Goal: Task Accomplishment & Management: Use online tool/utility

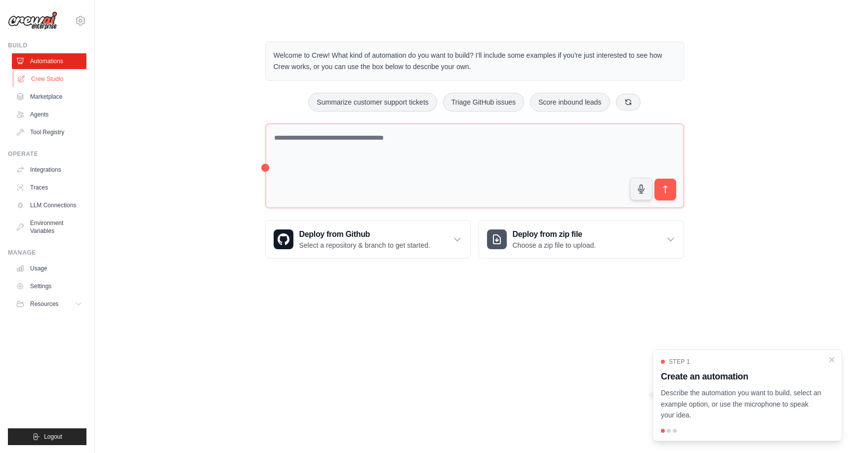
click at [47, 77] on link "Crew Studio" at bounding box center [50, 79] width 75 height 16
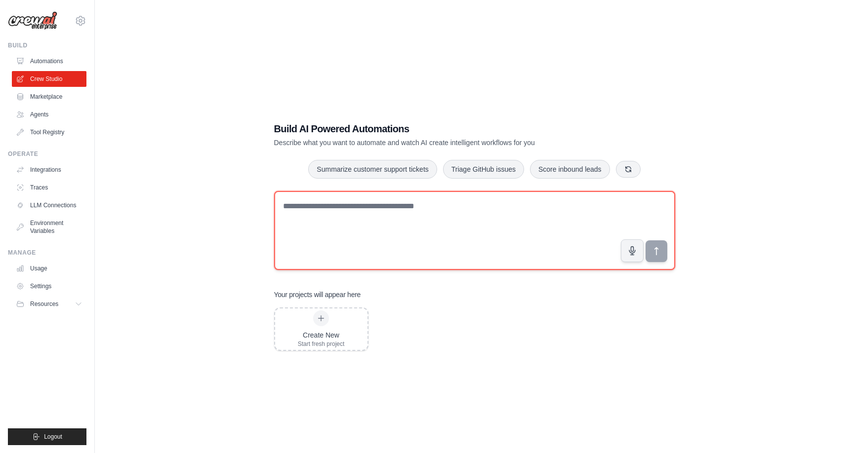
click at [328, 211] on textarea at bounding box center [474, 230] width 401 height 79
paste textarea "**********"
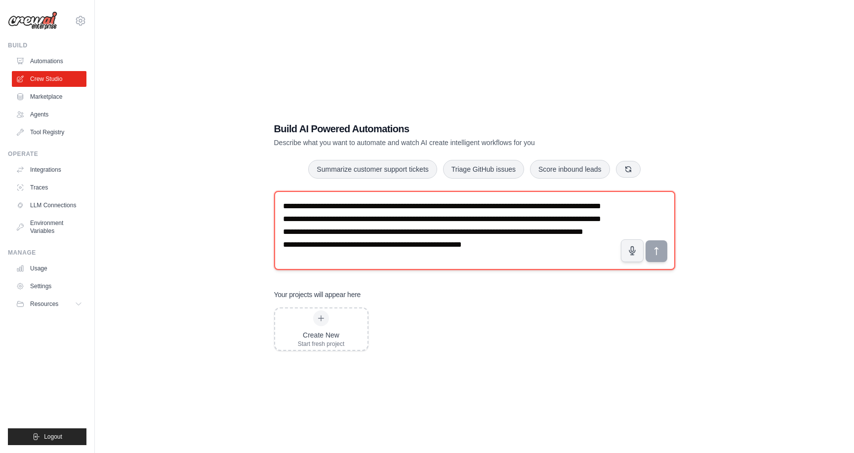
scroll to position [19, 0]
click at [282, 263] on textarea "**********" at bounding box center [474, 230] width 401 height 79
click at [284, 242] on textarea "**********" at bounding box center [474, 230] width 401 height 79
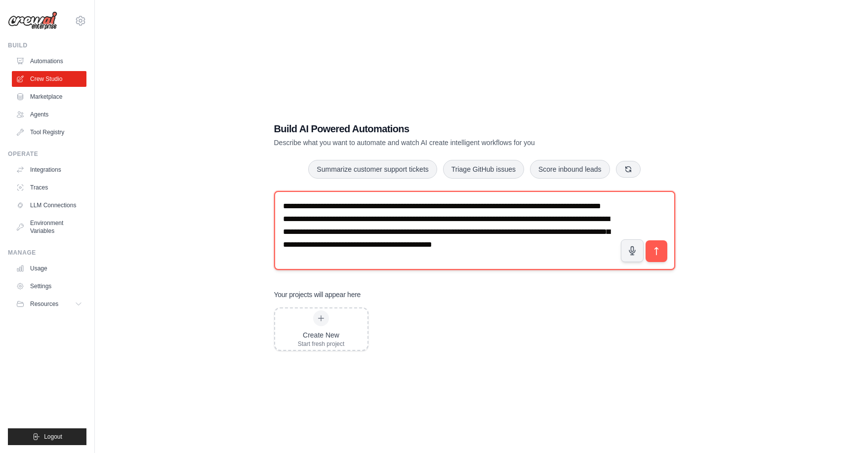
click at [282, 231] on textarea "**********" at bounding box center [474, 230] width 401 height 79
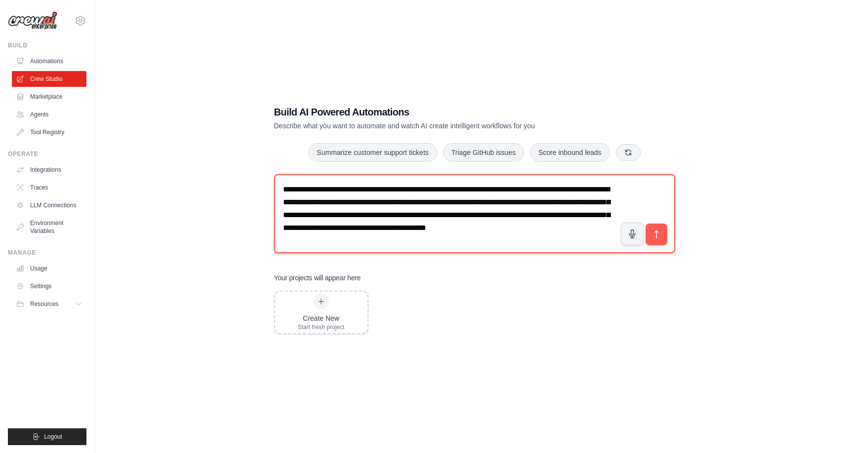
scroll to position [20, 0]
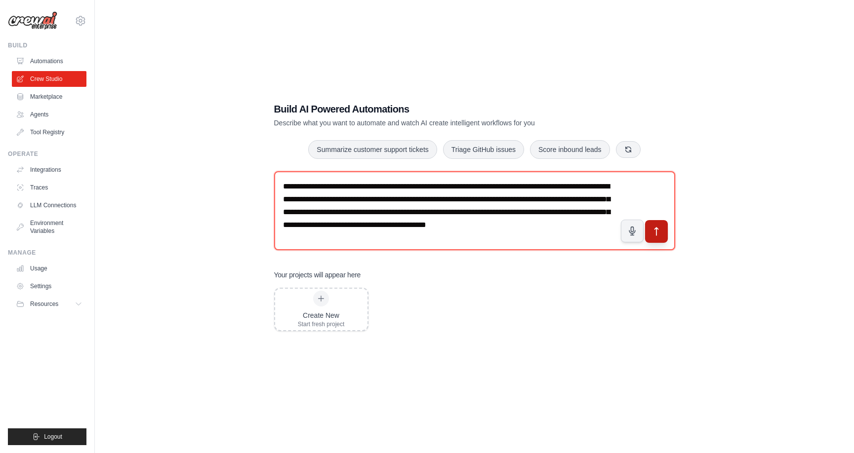
type textarea "**********"
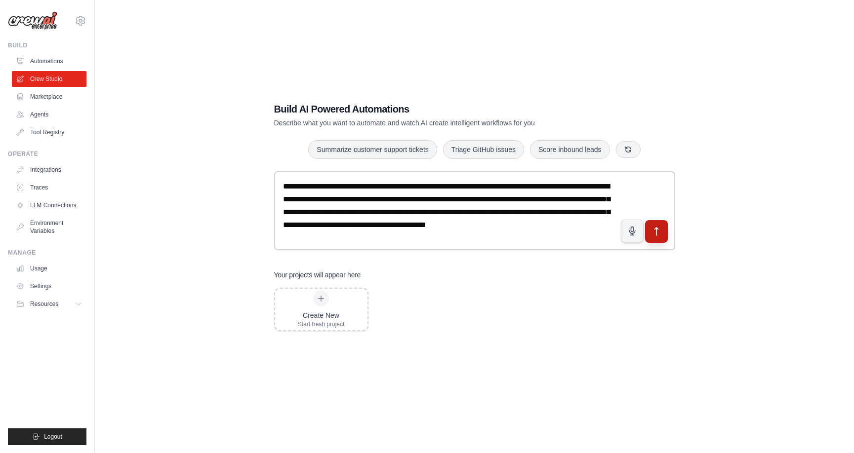
click at [660, 232] on icon "submit" at bounding box center [656, 232] width 10 height 10
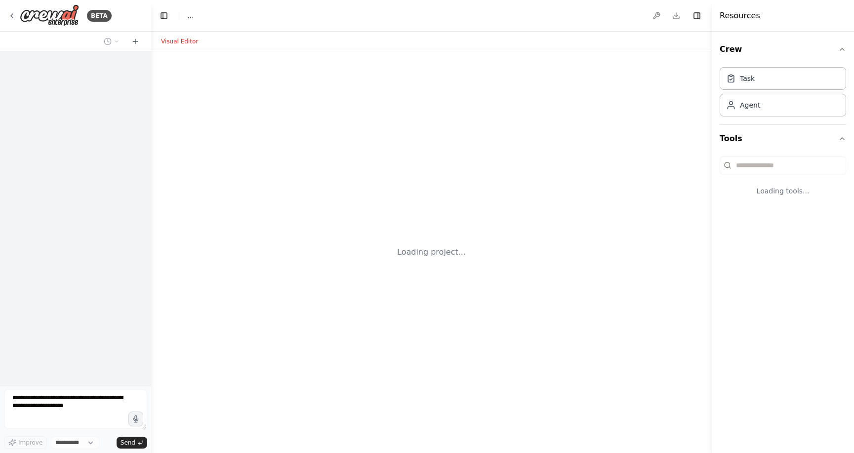
select select "****"
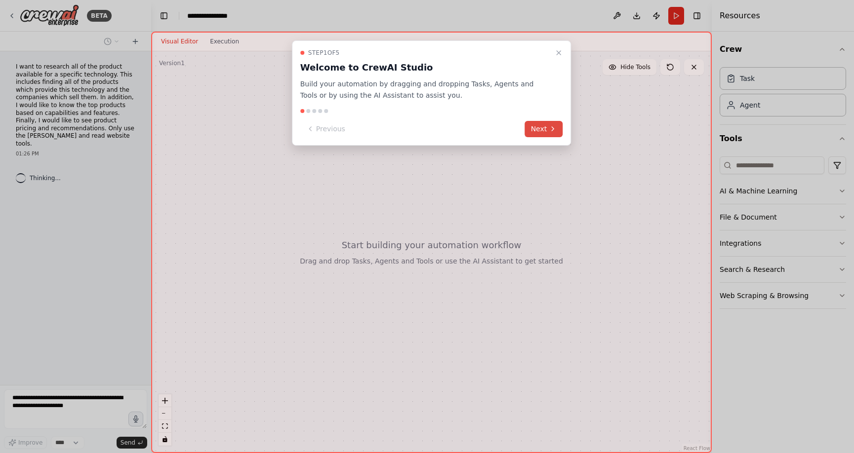
click at [546, 125] on button "Next" at bounding box center [544, 129] width 38 height 16
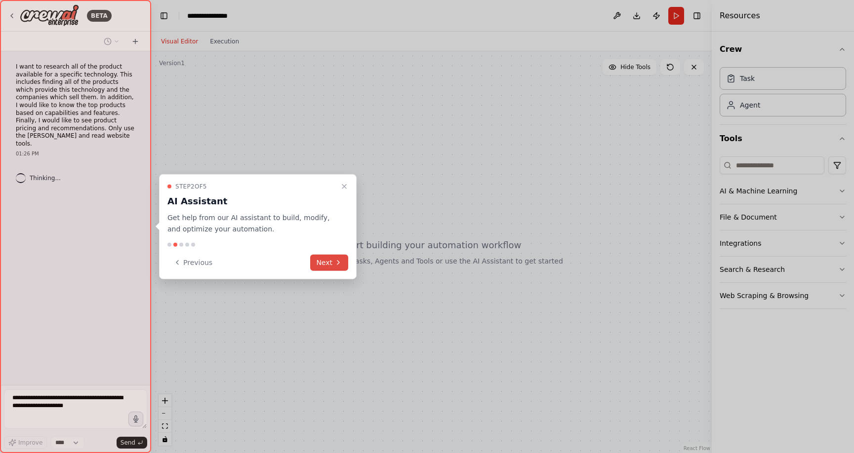
click at [334, 265] on icon at bounding box center [338, 263] width 8 height 8
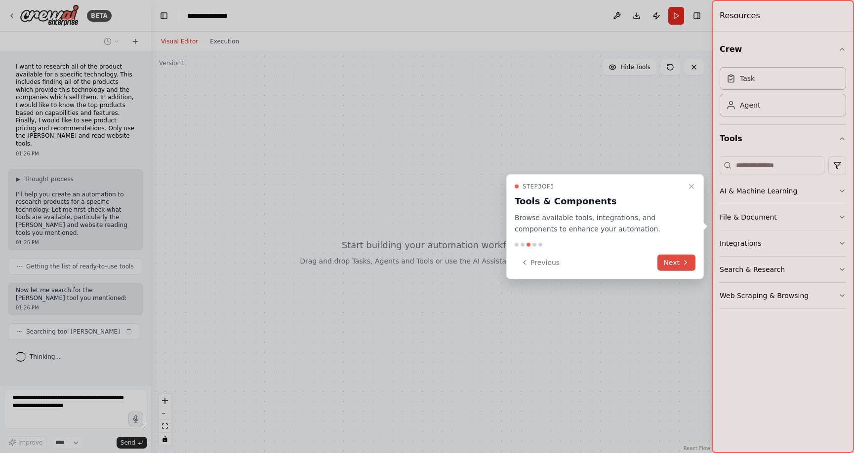
click at [676, 263] on button "Next" at bounding box center [677, 262] width 38 height 16
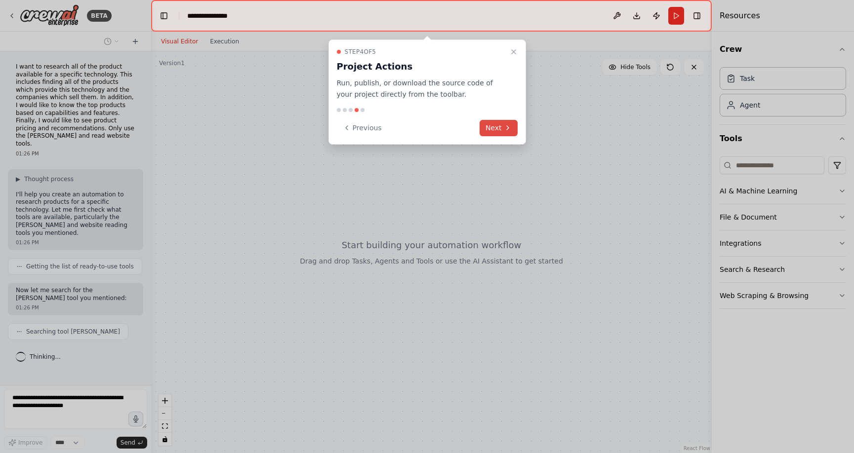
click at [495, 127] on button "Next" at bounding box center [499, 128] width 38 height 16
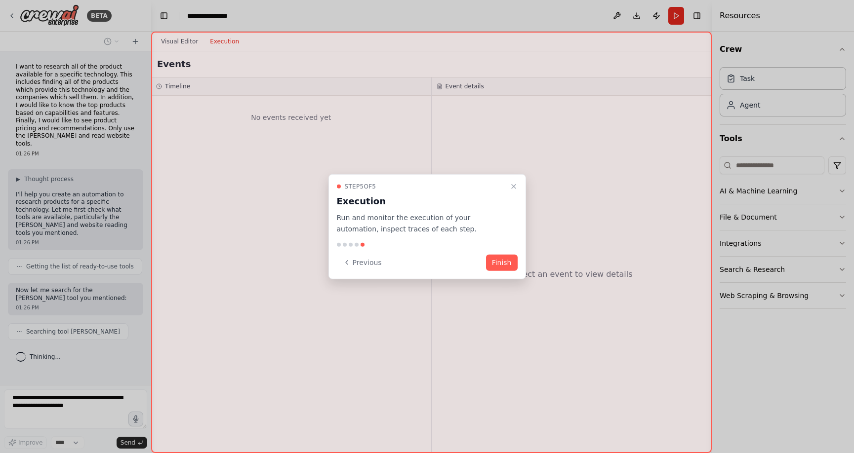
click at [504, 266] on button "Finish" at bounding box center [502, 262] width 32 height 16
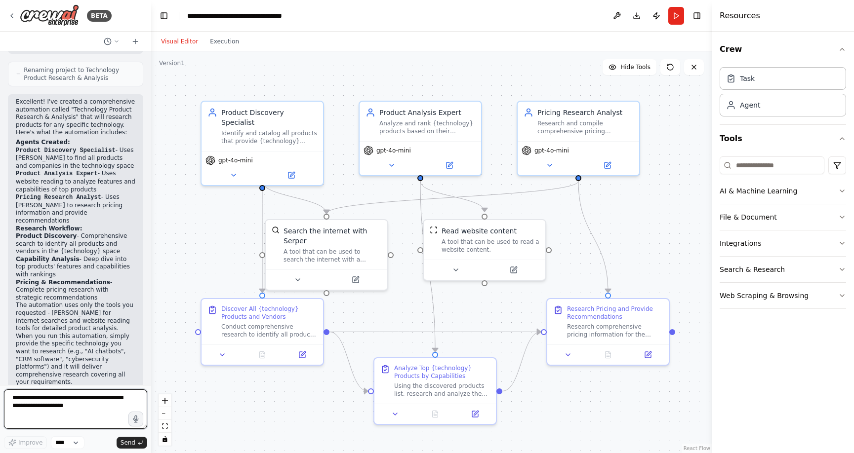
scroll to position [763, 0]
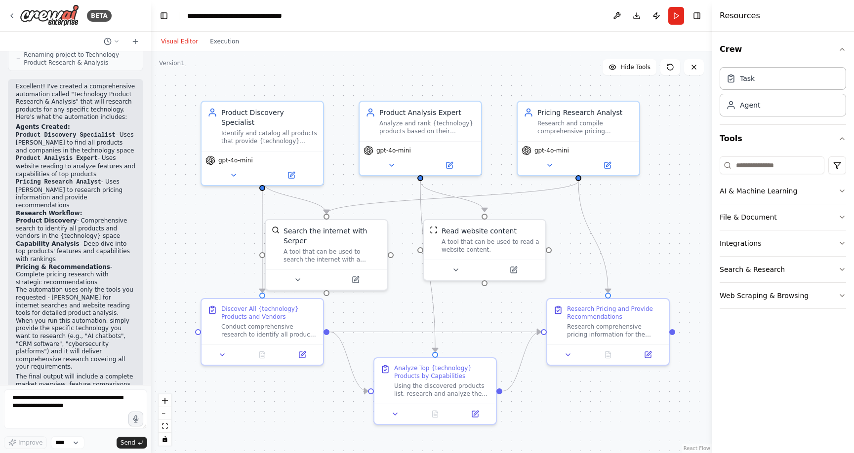
click at [678, 13] on button "Run" at bounding box center [676, 16] width 16 height 18
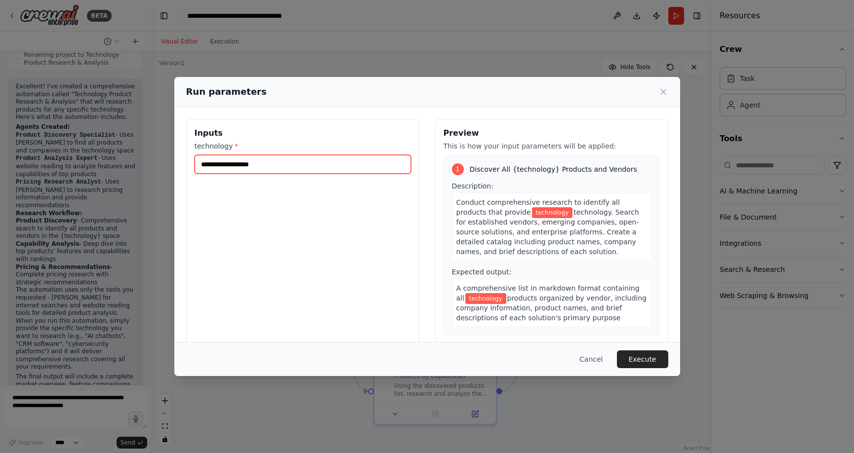
click at [320, 169] on input "technology *" at bounding box center [303, 164] width 216 height 19
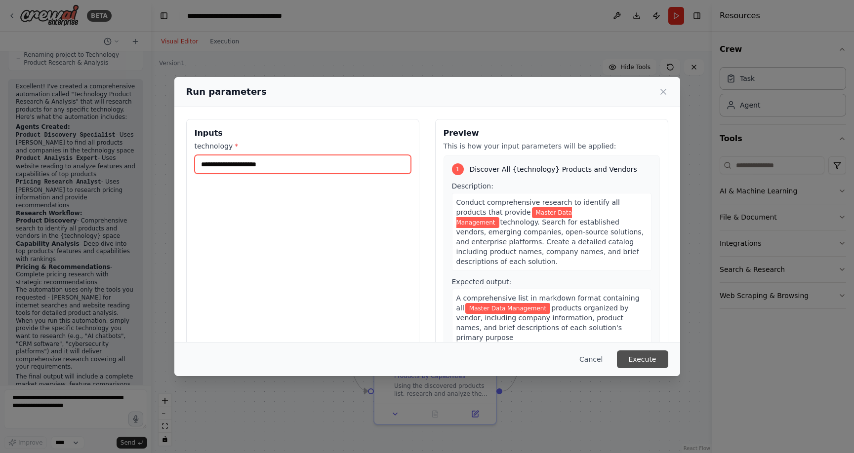
type input "**********"
drag, startPoint x: 643, startPoint y: 359, endPoint x: 647, endPoint y: 364, distance: 6.7
click at [643, 359] on button "Execute" at bounding box center [642, 360] width 51 height 18
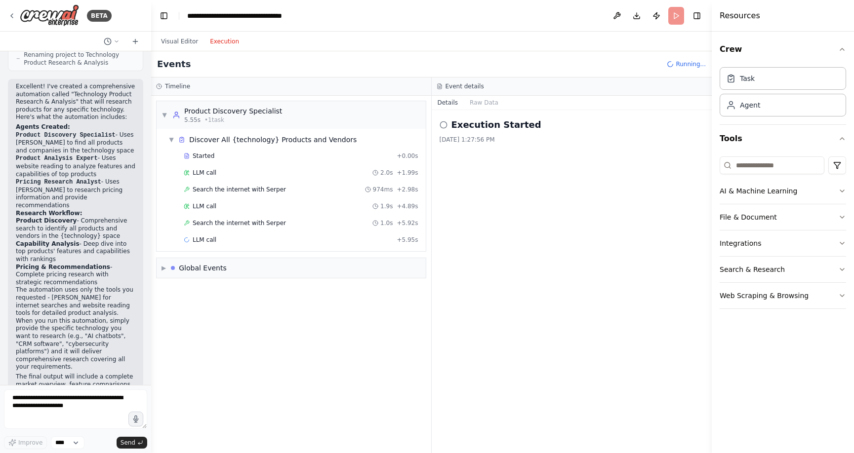
click at [222, 41] on button "Execution" at bounding box center [224, 42] width 41 height 12
click at [179, 41] on button "Visual Editor" at bounding box center [179, 42] width 49 height 12
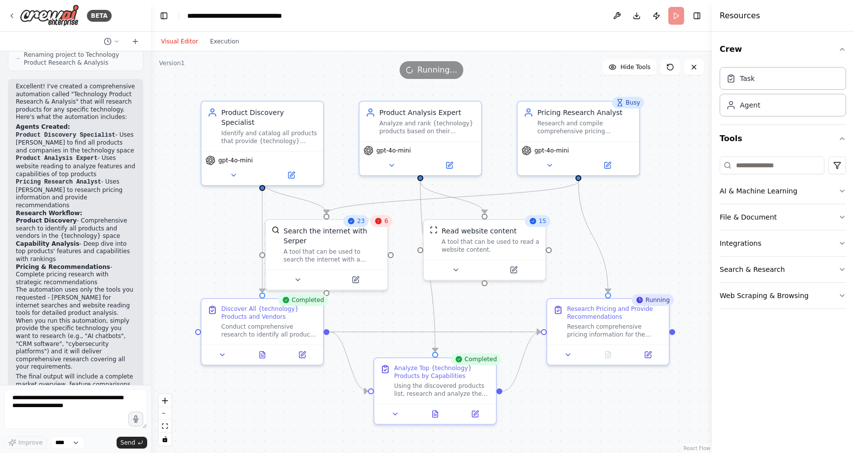
click at [385, 225] on div "6" at bounding box center [382, 221] width 22 height 12
click at [408, 298] on div ".deletable-edge-delete-btn { width: 20px; height: 20px; border: 0px solid #ffff…" at bounding box center [431, 252] width 561 height 402
click at [398, 298] on div ".deletable-edge-delete-btn { width: 20px; height: 20px; border: 0px solid #ffff…" at bounding box center [431, 252] width 561 height 402
click at [220, 38] on button "Execution" at bounding box center [224, 42] width 41 height 12
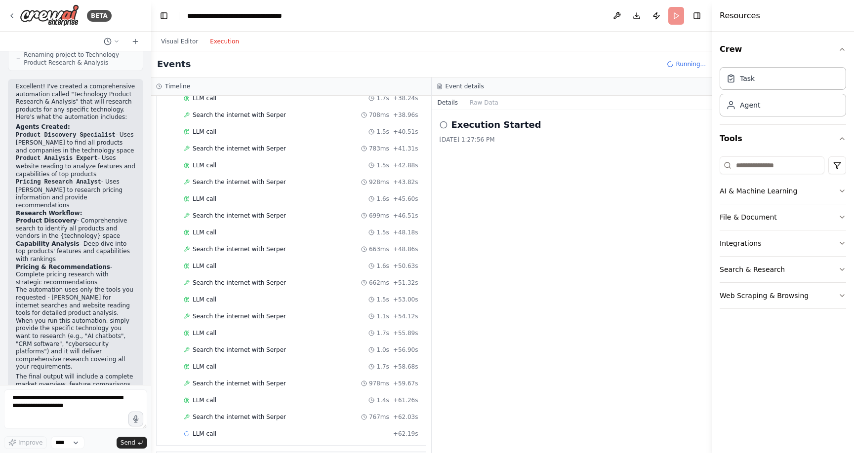
scroll to position [1443, 0]
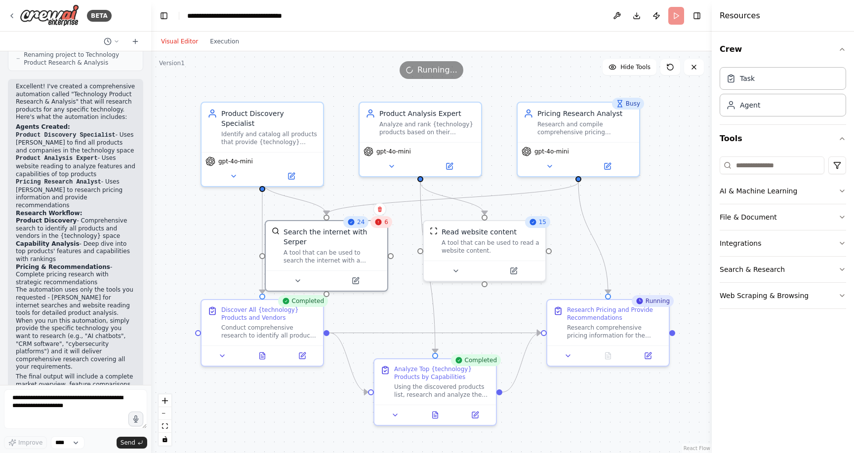
click at [170, 41] on button "Visual Editor" at bounding box center [179, 42] width 49 height 12
click at [193, 220] on div ".deletable-edge-delete-btn { width: 20px; height: 20px; border: 0px solid #ffff…" at bounding box center [431, 252] width 561 height 402
click at [642, 217] on div ".deletable-edge-delete-btn { width: 20px; height: 20px; border: 0px solid #ffff…" at bounding box center [431, 252] width 561 height 402
click at [662, 245] on div ".deletable-edge-delete-btn { width: 20px; height: 20px; border: 0px solid #ffff…" at bounding box center [431, 252] width 561 height 402
click at [609, 357] on icon at bounding box center [607, 354] width 5 height 6
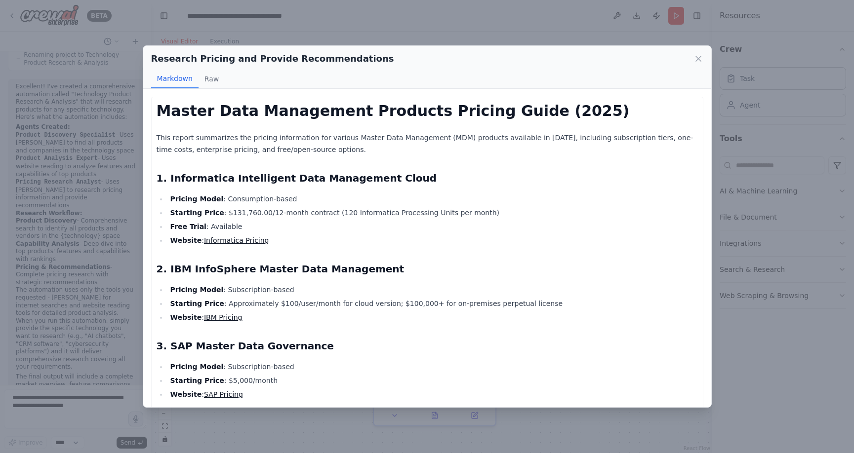
scroll to position [60, 0]
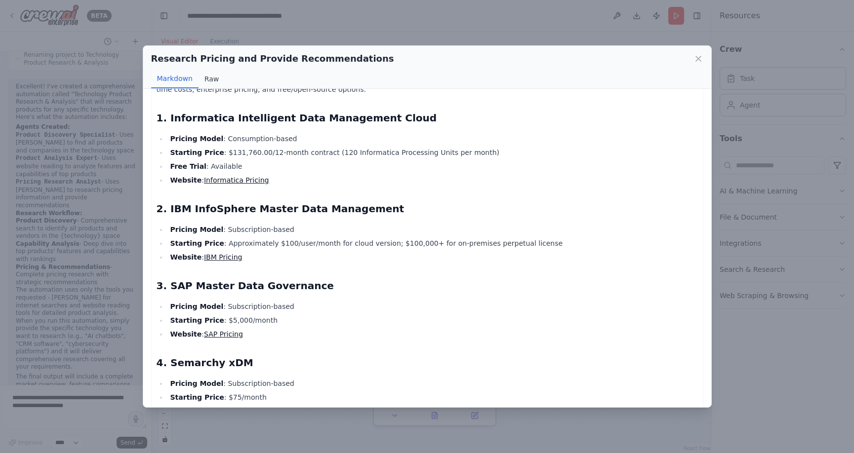
click at [209, 76] on button "Raw" at bounding box center [212, 79] width 26 height 19
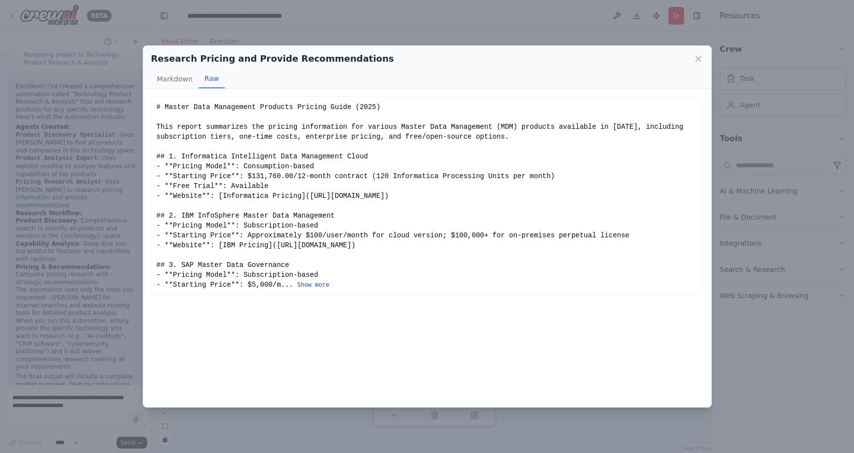
click at [320, 284] on button "Show more" at bounding box center [313, 286] width 32 height 8
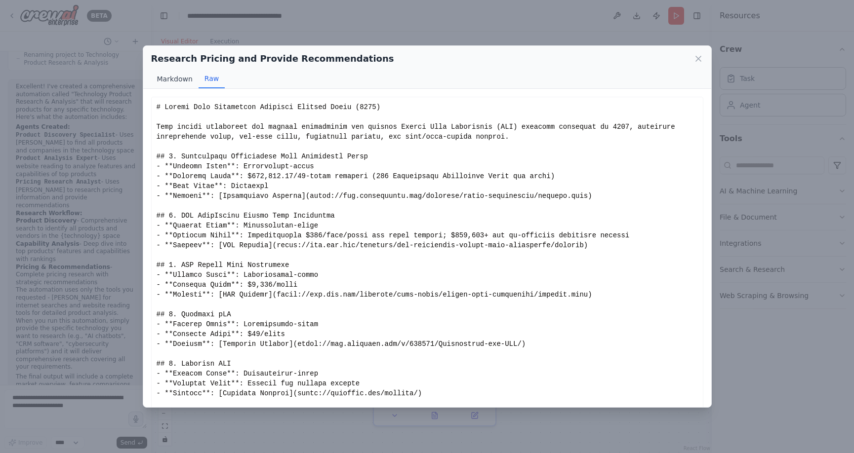
click at [166, 80] on button "Markdown" at bounding box center [174, 79] width 47 height 19
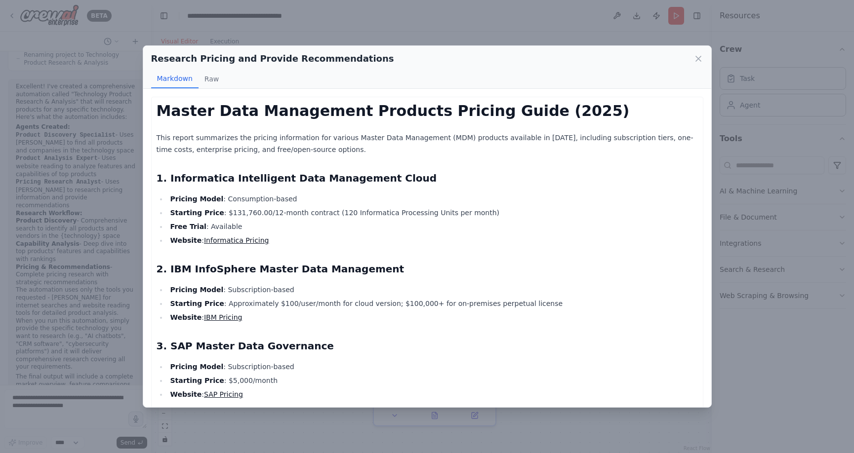
click at [361, 209] on li "Starting Price : $131,760.00/12-month contract (120 Informatica Processing Unit…" at bounding box center [432, 213] width 531 height 12
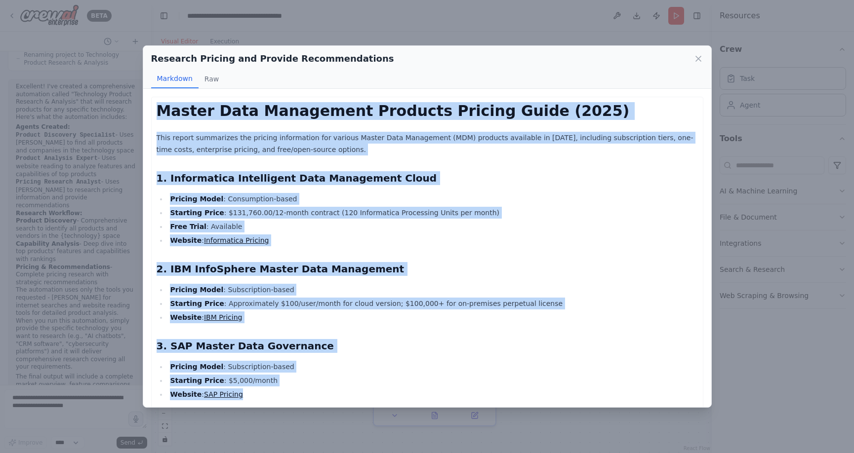
drag, startPoint x: 160, startPoint y: 113, endPoint x: 348, endPoint y: 383, distance: 328.9
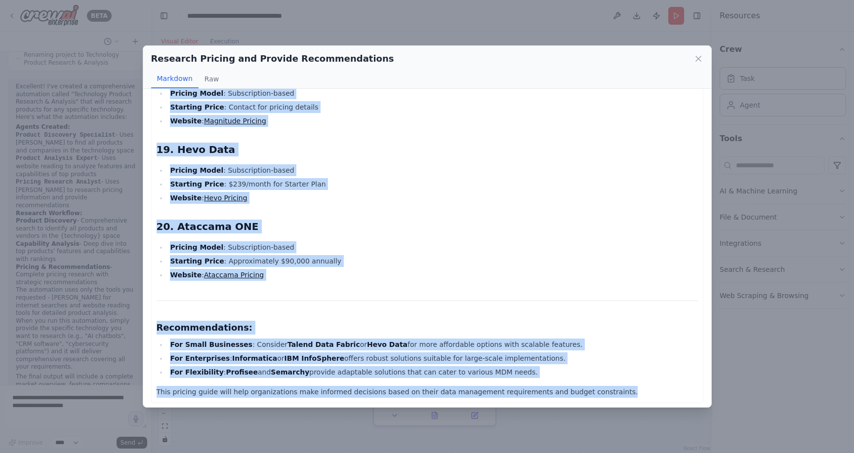
scroll to position [1433, 0]
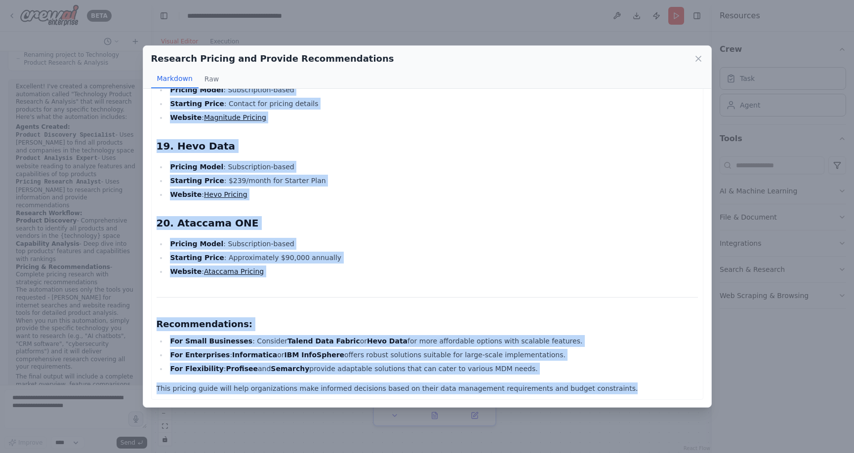
drag, startPoint x: 157, startPoint y: 107, endPoint x: 601, endPoint y: 389, distance: 526.3
click at [700, 59] on icon at bounding box center [699, 59] width 10 height 10
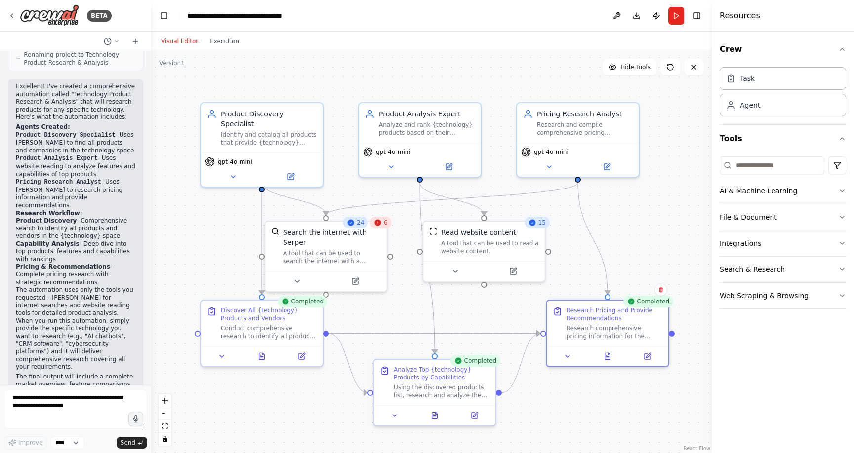
click at [647, 219] on div ".deletable-edge-delete-btn { width: 20px; height: 20px; border: 0px solid #ffff…" at bounding box center [431, 252] width 561 height 402
click at [656, 16] on button "Publish" at bounding box center [657, 16] width 16 height 18
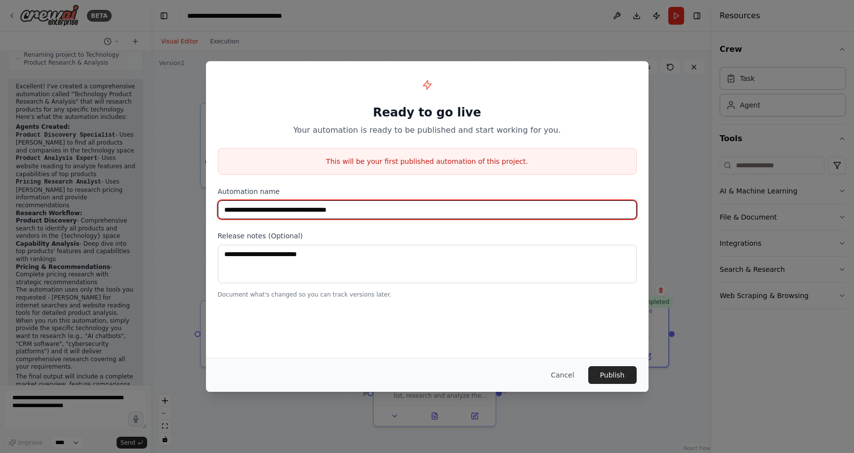
click at [378, 206] on input "**********" at bounding box center [427, 210] width 419 height 19
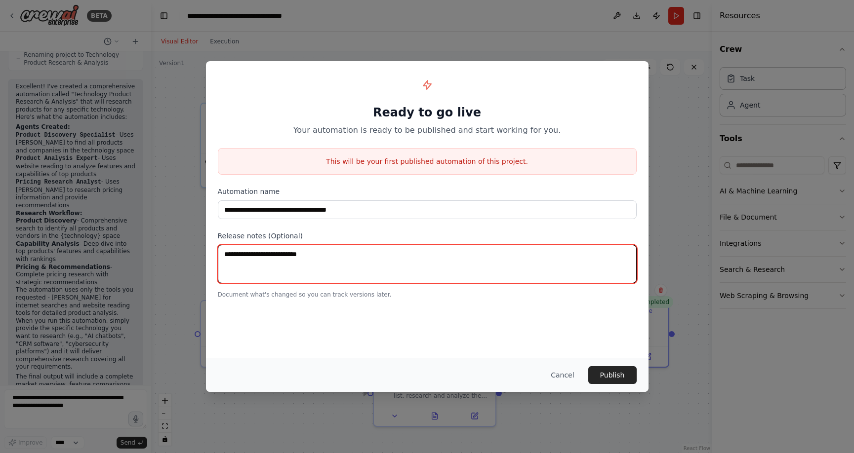
click at [320, 259] on textarea at bounding box center [427, 264] width 419 height 39
type textarea "**********"
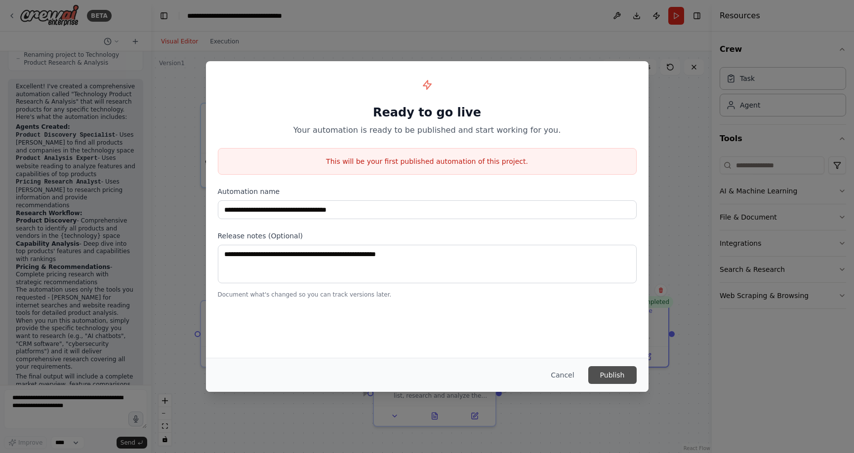
click at [603, 371] on button "Publish" at bounding box center [612, 376] width 48 height 18
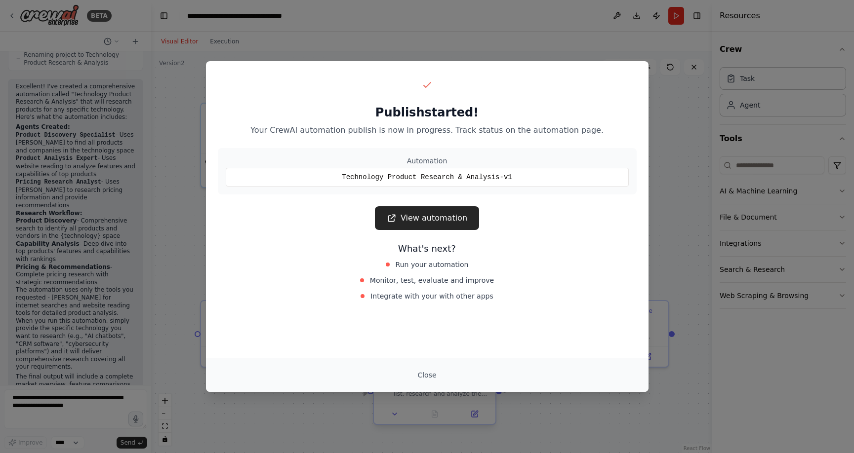
click at [425, 374] on button "Close" at bounding box center [427, 376] width 35 height 18
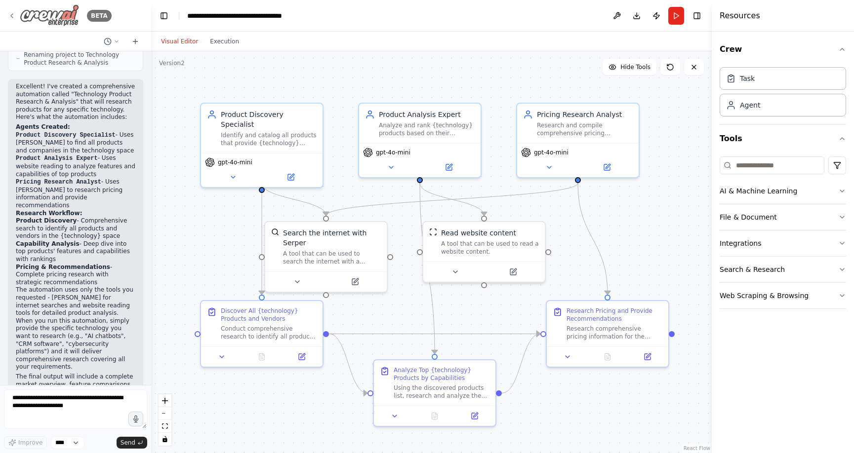
click at [13, 15] on icon at bounding box center [12, 16] width 8 height 8
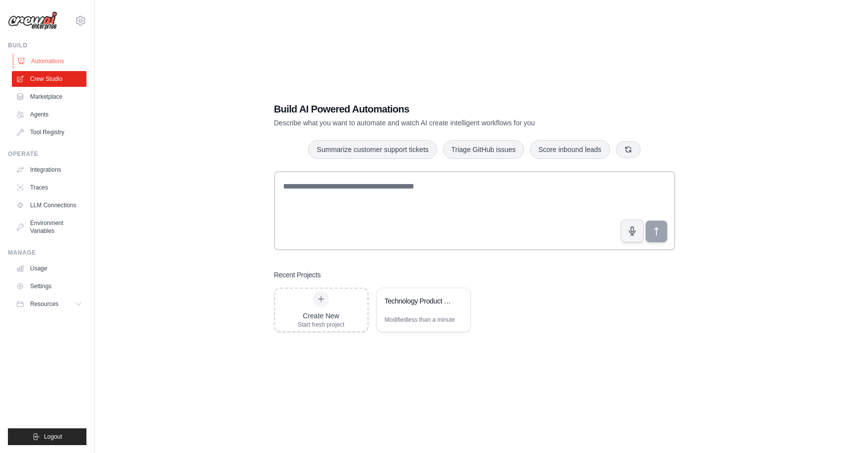
click at [45, 63] on link "Automations" at bounding box center [50, 61] width 75 height 16
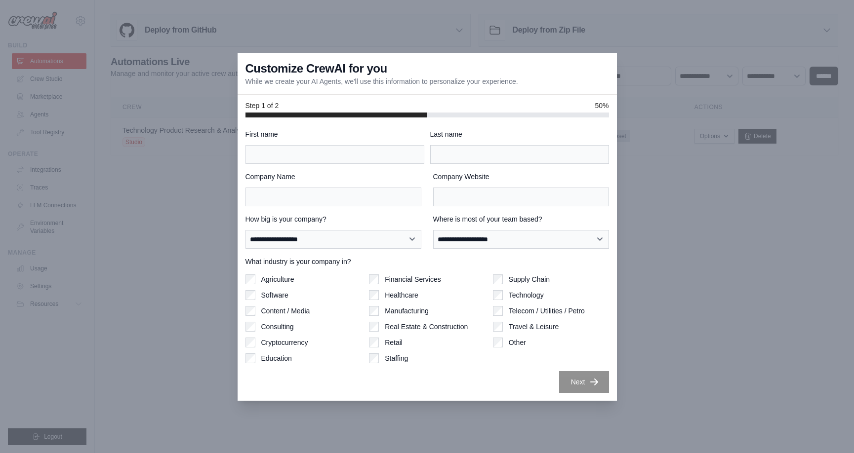
click at [172, 186] on div at bounding box center [427, 226] width 854 height 453
click at [194, 268] on div at bounding box center [427, 226] width 854 height 453
click at [60, 82] on div at bounding box center [427, 226] width 854 height 453
click at [49, 78] on div at bounding box center [427, 226] width 854 height 453
click at [355, 109] on div "Step 1 of 2 50%" at bounding box center [428, 106] width 364 height 10
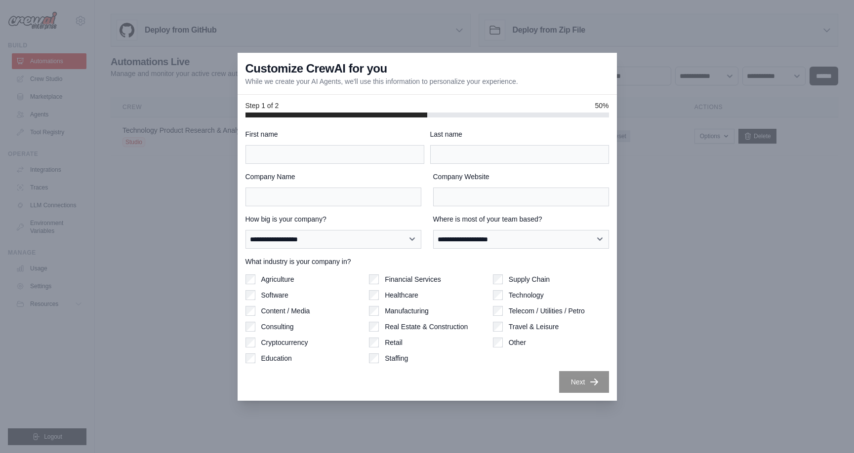
drag, startPoint x: 394, startPoint y: 63, endPoint x: 28, endPoint y: 57, distance: 366.1
click at [437, 74] on div "Customize CrewAI for you While we create your AI Agents, we'll use this informa…" at bounding box center [427, 74] width 379 height 42
click at [34, 83] on div at bounding box center [427, 226] width 854 height 453
click at [37, 80] on div at bounding box center [427, 226] width 854 height 453
click at [316, 146] on input "First name" at bounding box center [335, 154] width 179 height 19
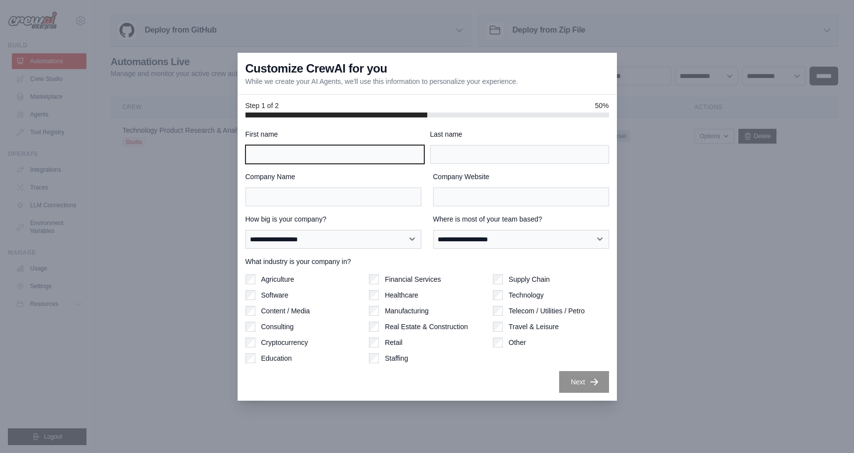
type input "******"
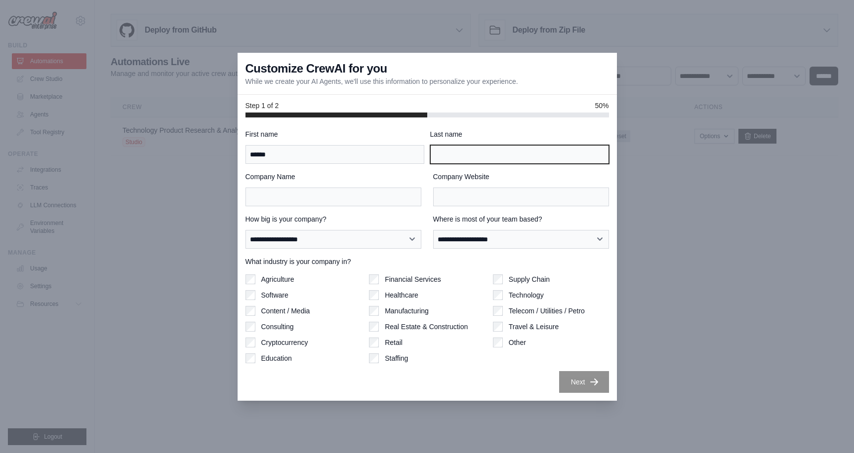
click at [454, 160] on input "Last name" at bounding box center [519, 154] width 179 height 19
type input "*********"
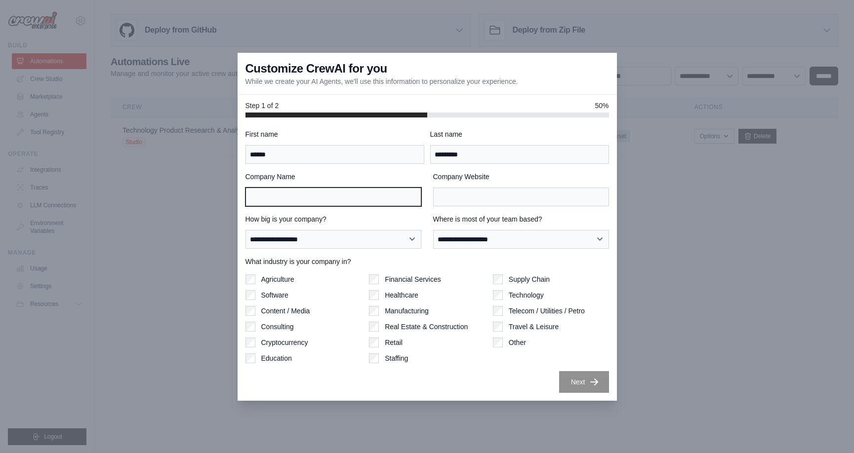
click at [322, 192] on input "Company Name" at bounding box center [334, 197] width 176 height 19
type input "***"
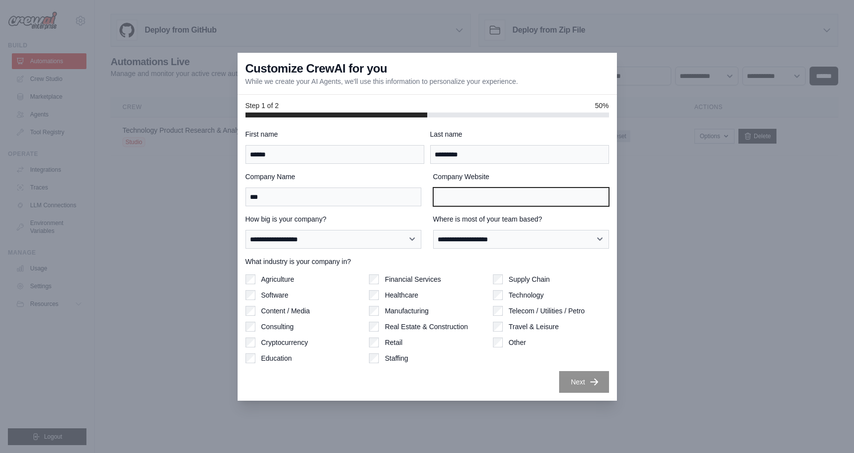
click at [454, 198] on input "Company Website" at bounding box center [521, 197] width 176 height 19
type input "*******"
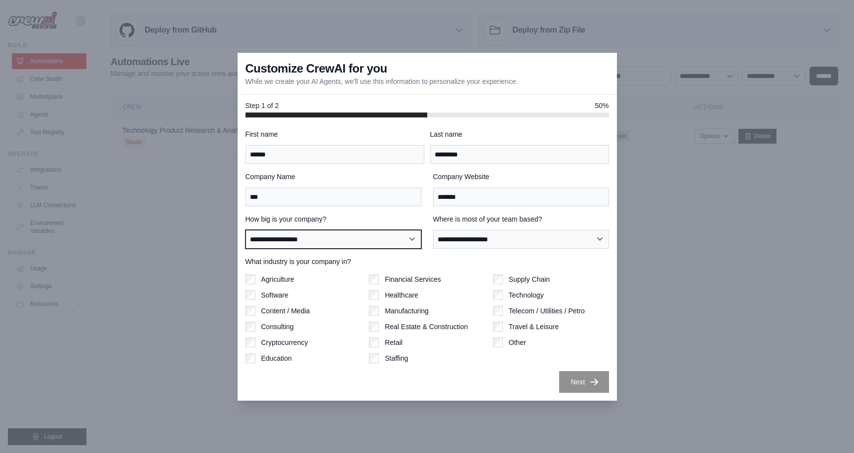
click at [332, 235] on select "**********" at bounding box center [334, 239] width 176 height 19
select select "**********"
click at [246, 230] on select "**********" at bounding box center [334, 239] width 176 height 19
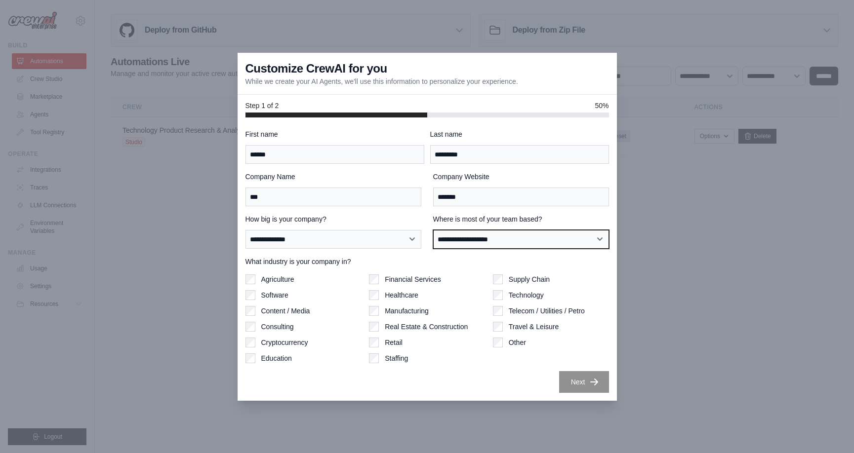
click at [454, 241] on select "**********" at bounding box center [521, 239] width 176 height 19
select select "**********"
click at [433, 230] on select "**********" at bounding box center [521, 239] width 176 height 19
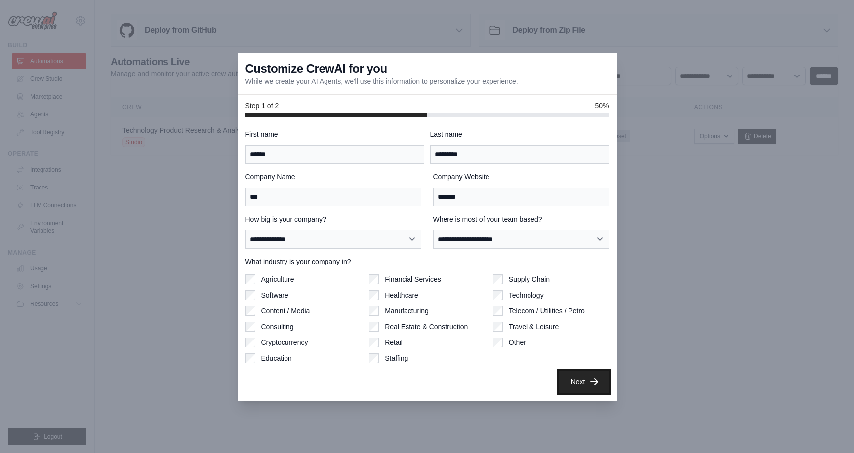
click at [594, 383] on icon "button" at bounding box center [594, 382] width 10 height 10
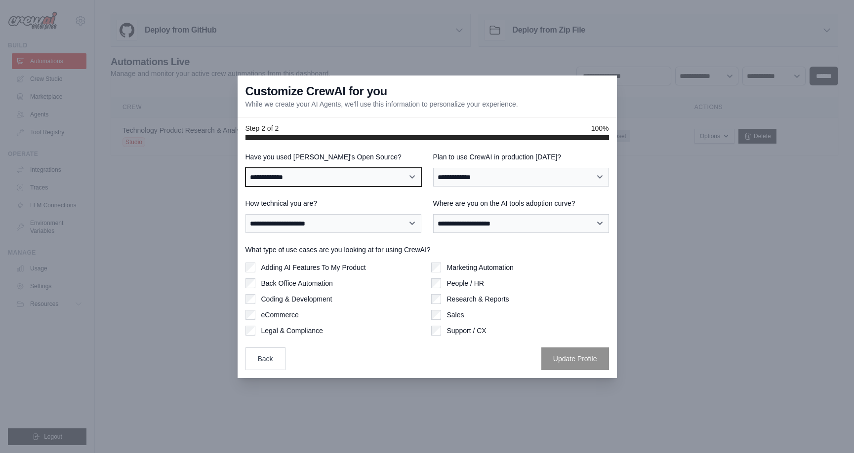
click at [305, 174] on select "**********" at bounding box center [334, 177] width 176 height 19
select select "**********"
click at [246, 168] on select "**********" at bounding box center [334, 177] width 176 height 19
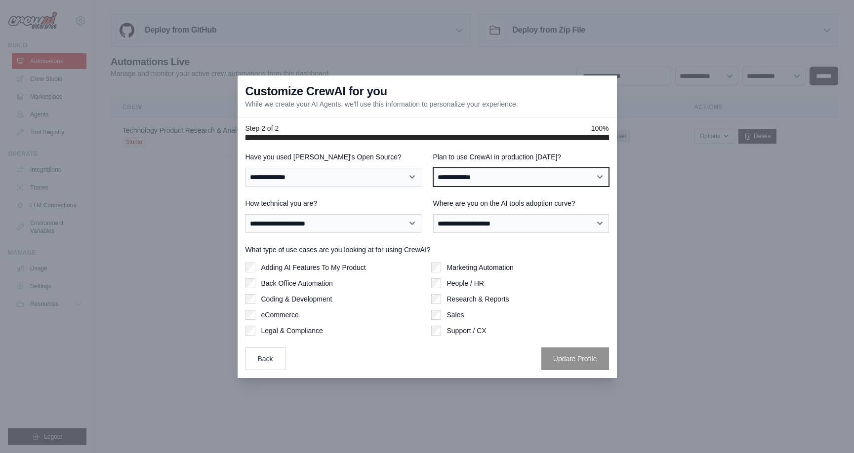
click at [463, 176] on select "**********" at bounding box center [521, 177] width 176 height 19
select select "*****"
click at [433, 168] on select "**********" at bounding box center [521, 177] width 176 height 19
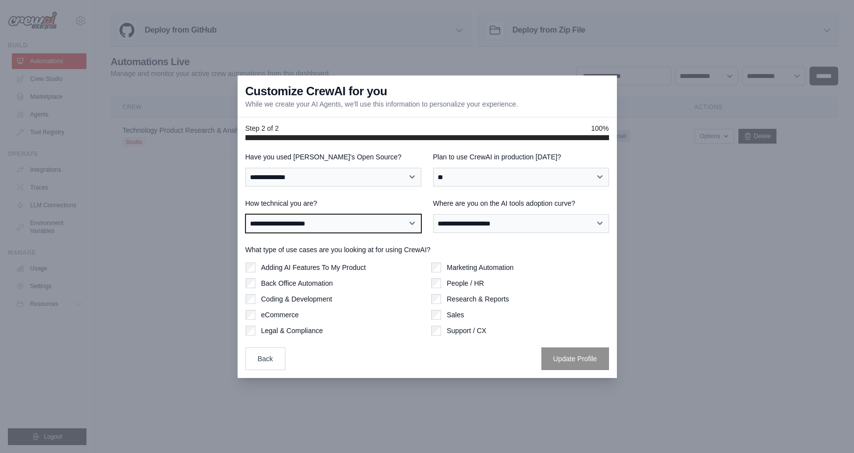
click at [337, 228] on select "**********" at bounding box center [334, 223] width 176 height 19
select select "**********"
click at [246, 214] on select "**********" at bounding box center [334, 223] width 176 height 19
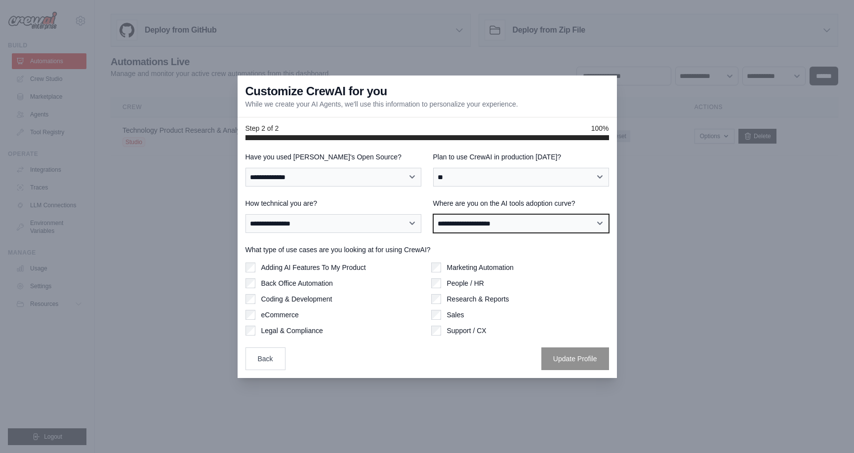
click at [490, 222] on select "**********" at bounding box center [521, 223] width 176 height 19
select select "**********"
click at [433, 214] on select "**********" at bounding box center [521, 223] width 176 height 19
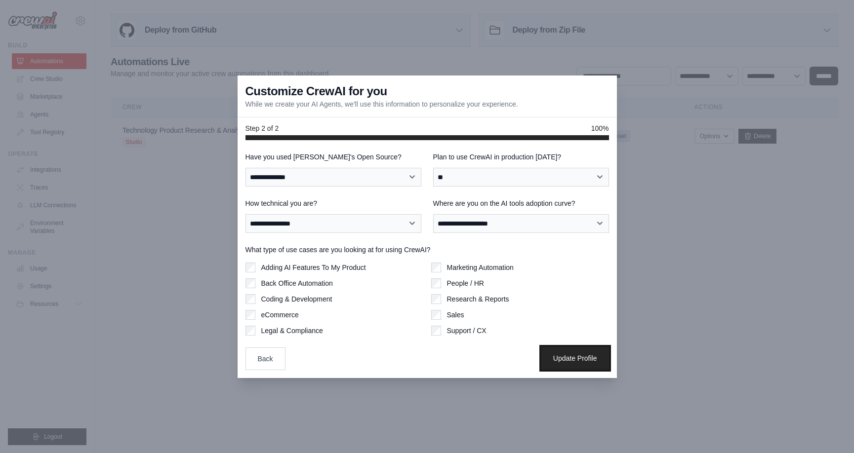
click at [564, 365] on button "Update Profile" at bounding box center [575, 358] width 68 height 23
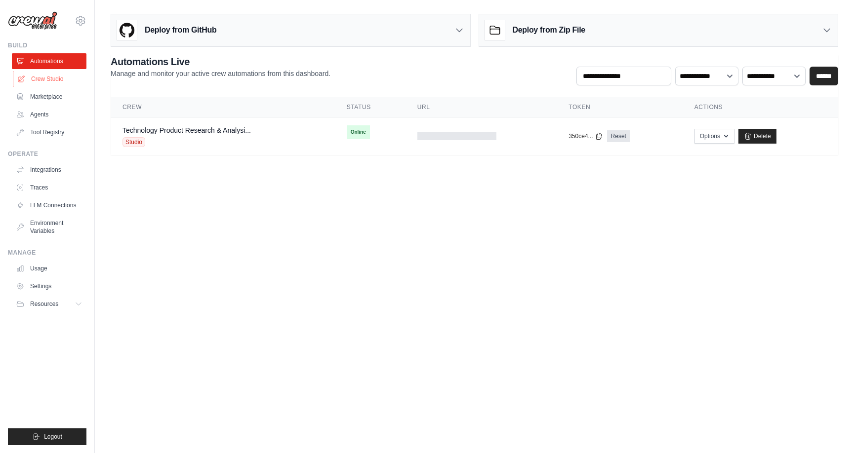
click at [32, 77] on link "Crew Studio" at bounding box center [50, 79] width 75 height 16
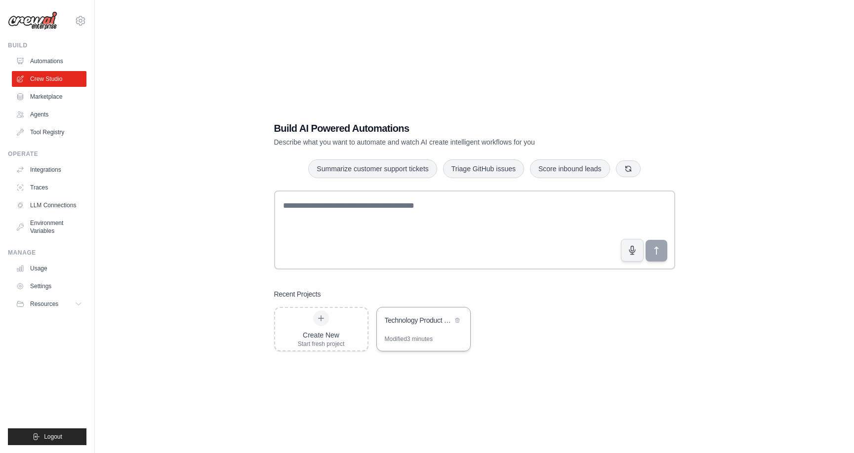
click at [411, 326] on div "Technology Product Research & Analysis" at bounding box center [419, 322] width 68 height 12
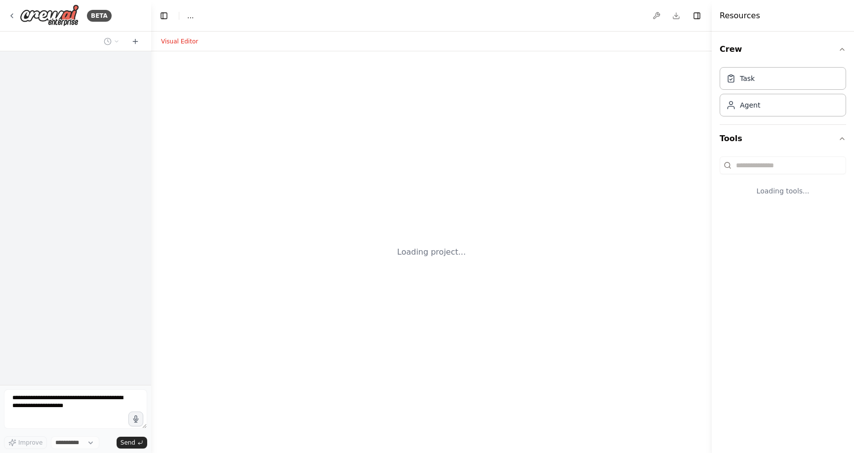
select select "****"
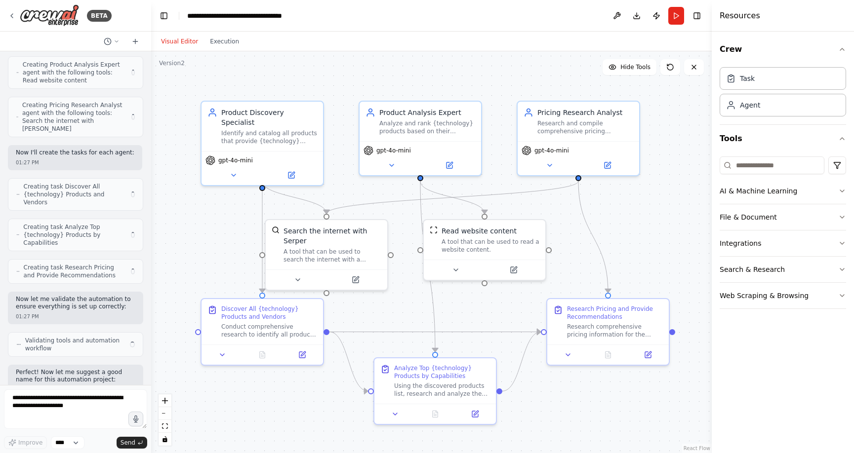
scroll to position [419, 0]
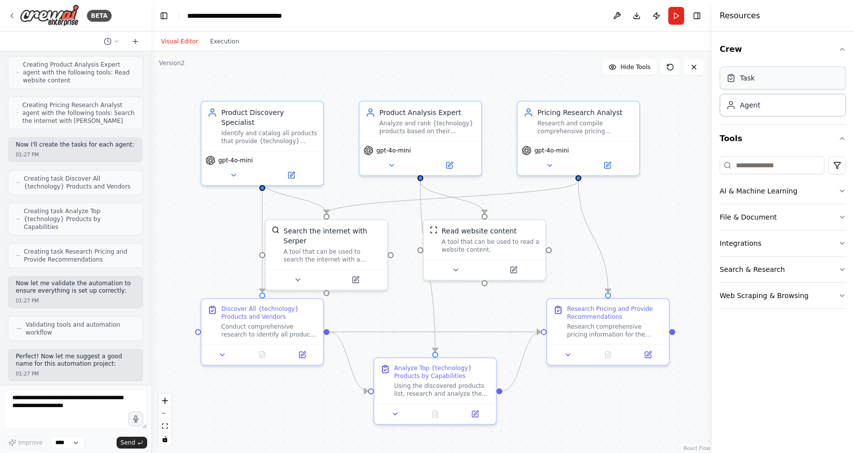
click at [756, 83] on div "Task" at bounding box center [783, 78] width 126 height 23
click at [733, 79] on icon at bounding box center [731, 78] width 10 height 10
click at [773, 86] on div "Task" at bounding box center [783, 78] width 126 height 23
click at [772, 86] on div "Task" at bounding box center [783, 78] width 126 height 23
click at [795, 114] on div "Agent" at bounding box center [783, 104] width 126 height 23
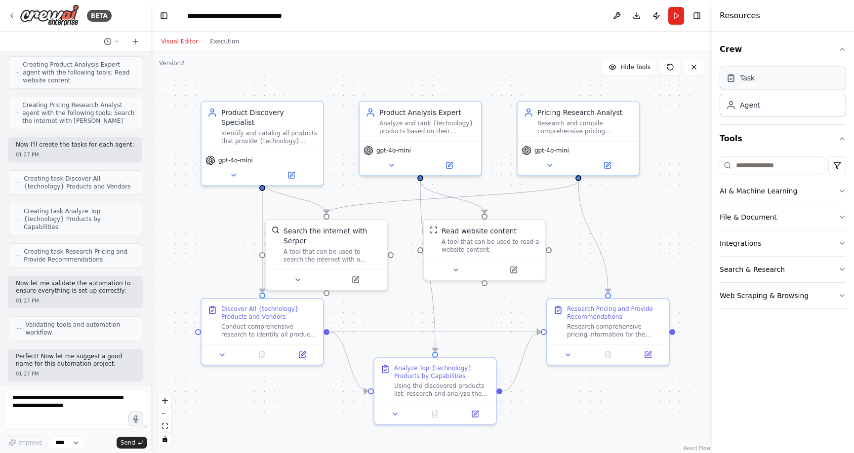
click at [788, 82] on div "Task" at bounding box center [783, 78] width 126 height 23
click at [784, 113] on div "Agent" at bounding box center [783, 104] width 126 height 23
click at [790, 74] on div "Task" at bounding box center [783, 78] width 126 height 23
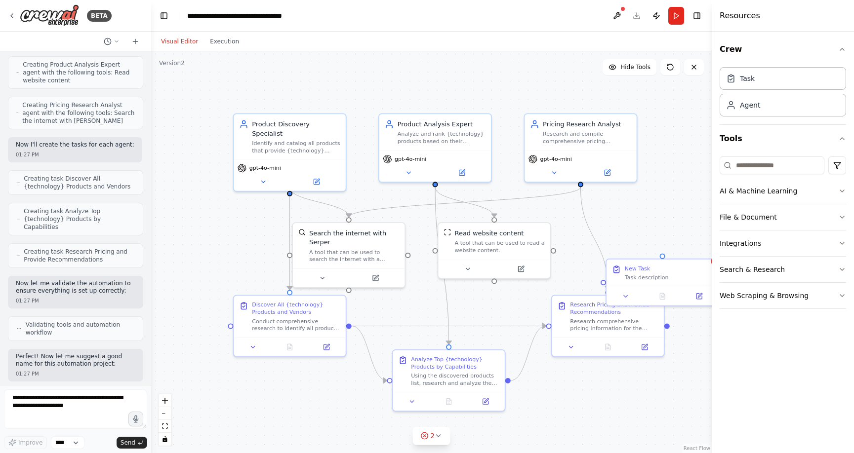
click at [693, 14] on button "Toggle Right Sidebar" at bounding box center [697, 16] width 14 height 14
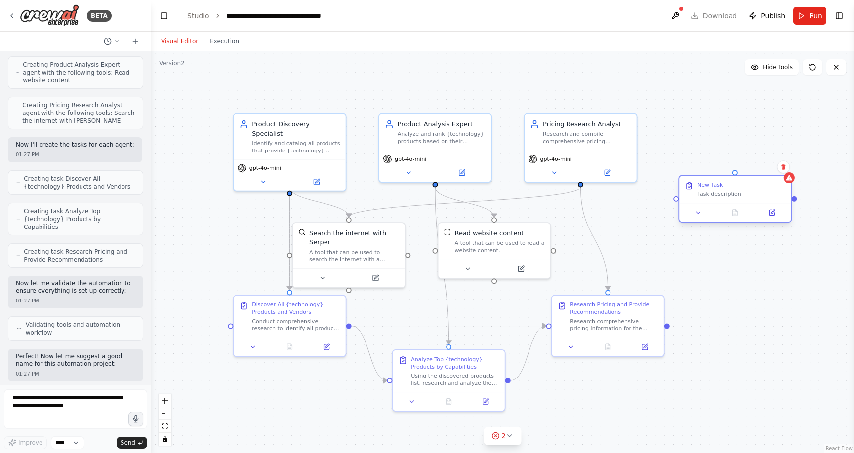
drag, startPoint x: 698, startPoint y: 271, endPoint x: 773, endPoint y: 188, distance: 112.3
click at [773, 188] on div "New Task Task description" at bounding box center [742, 189] width 88 height 16
click at [718, 185] on div "New Task" at bounding box center [710, 184] width 25 height 7
click at [769, 209] on icon at bounding box center [771, 212] width 7 height 7
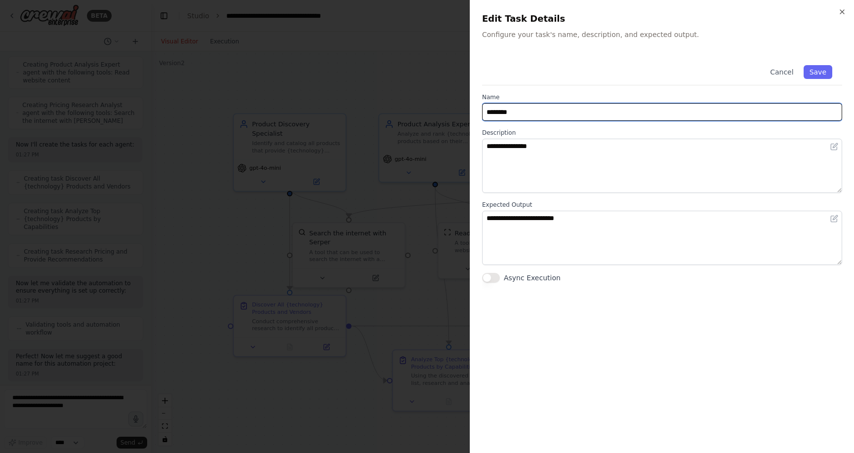
drag, startPoint x: 502, startPoint y: 111, endPoint x: 477, endPoint y: 110, distance: 25.7
click at [477, 110] on div "**********" at bounding box center [662, 226] width 384 height 453
type input "**********"
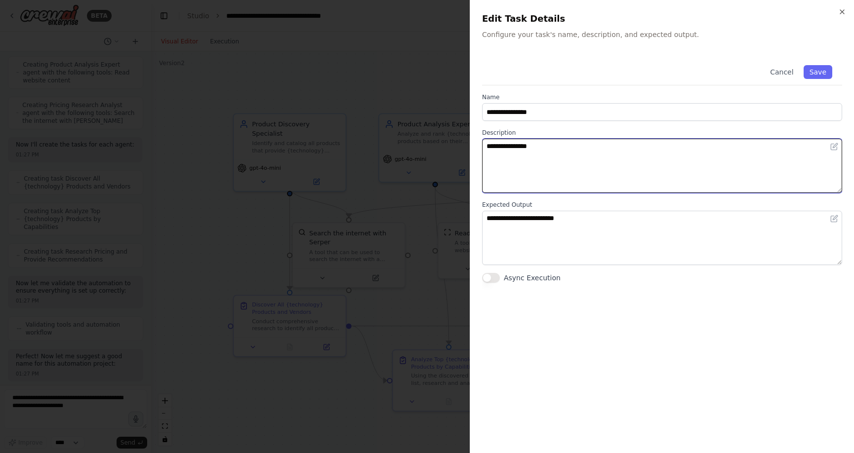
click at [563, 143] on textarea "**********" at bounding box center [662, 166] width 360 height 54
type textarea "*"
type textarea "**********"
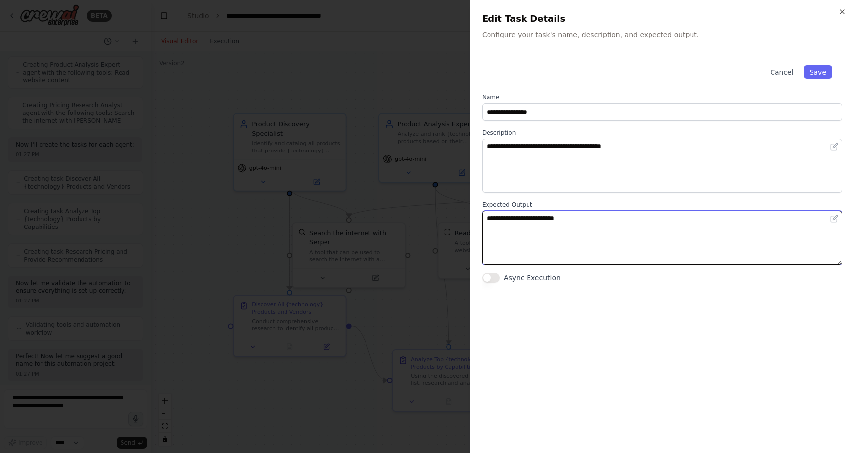
click at [594, 224] on textarea "**********" at bounding box center [662, 238] width 360 height 54
drag, startPoint x: 570, startPoint y: 221, endPoint x: 552, endPoint y: 231, distance: 20.3
click at [476, 216] on div "**********" at bounding box center [662, 226] width 384 height 453
type textarea "**********"
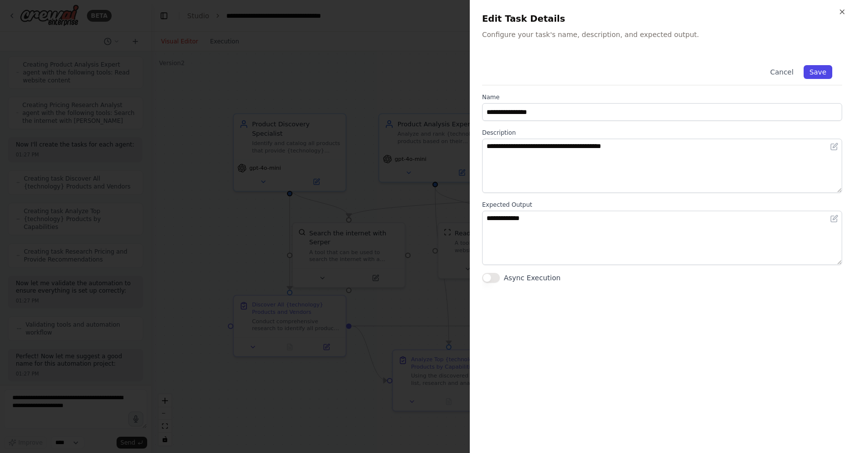
click at [819, 71] on button "Save" at bounding box center [818, 72] width 29 height 14
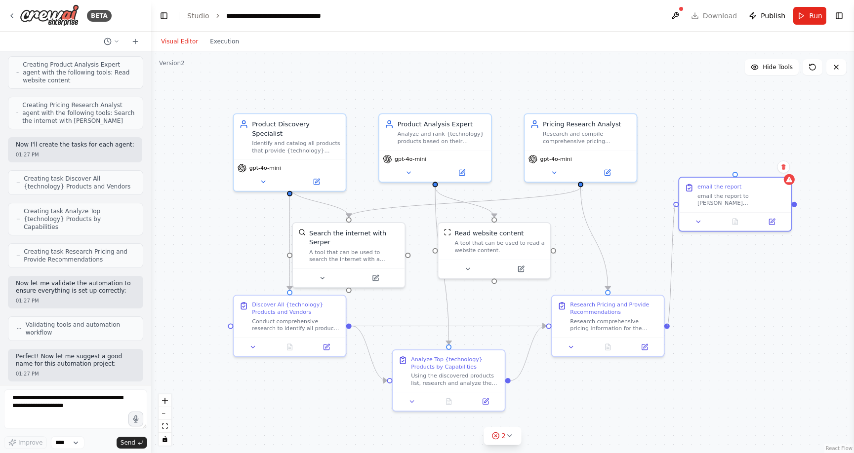
drag, startPoint x: 669, startPoint y: 326, endPoint x: 676, endPoint y: 205, distance: 120.8
click at [676, 205] on div ".deletable-edge-delete-btn { width: 20px; height: 20px; border: 0px solid #ffff…" at bounding box center [502, 252] width 703 height 402
click at [788, 183] on div "email the report email the report to mohiuddin.rashid@yahoo.com" at bounding box center [735, 193] width 112 height 35
click at [763, 275] on div ".deletable-edge-delete-btn { width: 20px; height: 20px; border: 0px solid #ffff…" at bounding box center [502, 252] width 703 height 402
click at [788, 177] on icon at bounding box center [789, 178] width 6 height 5
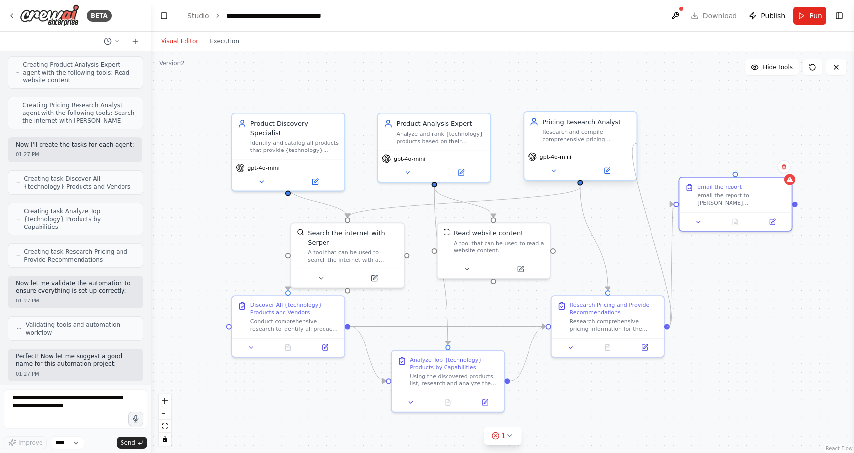
drag, startPoint x: 667, startPoint y: 326, endPoint x: 637, endPoint y: 143, distance: 185.8
click at [637, 143] on div "Product Discovery Specialist Identify and catalog all products that provide {te…" at bounding box center [511, 252] width 650 height 371
click at [670, 260] on icon "Edge from eb85cfda-9229-4f5d-a268-1350adbfef9e to 1da47c45-3bec-4dd9-9f8f-40d27…" at bounding box center [671, 266] width 3 height 123
click at [671, 265] on icon at bounding box center [671, 266] width 7 height 8
drag, startPoint x: 597, startPoint y: 187, endPoint x: 717, endPoint y: 244, distance: 132.2
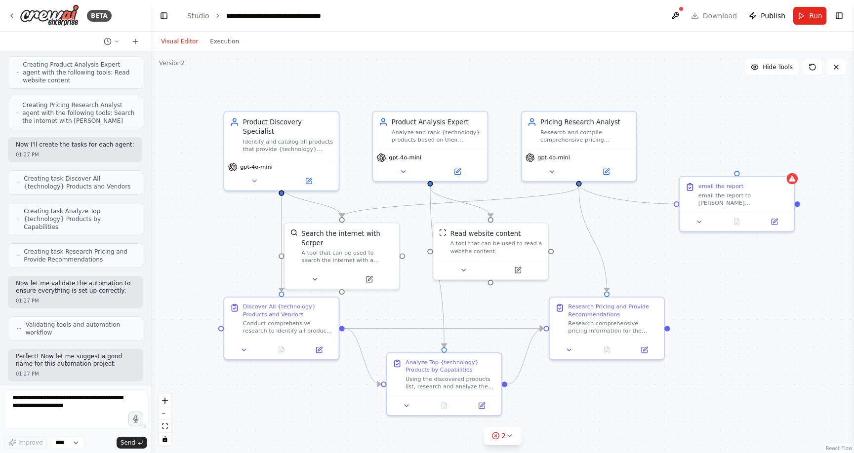
click at [677, 204] on div "Product Discovery Specialist Identify and catalog all products that provide {te…" at bounding box center [507, 254] width 661 height 378
click at [733, 197] on div "email the report to mohiuddin.rashid@yahoo.com" at bounding box center [744, 197] width 90 height 15
click at [733, 198] on div "email the report to mohiuddin.rashid@yahoo.com" at bounding box center [744, 197] width 90 height 15
click at [783, 273] on div ".deletable-edge-delete-btn { width: 20px; height: 20px; border: 0px solid #ffff…" at bounding box center [502, 252] width 703 height 402
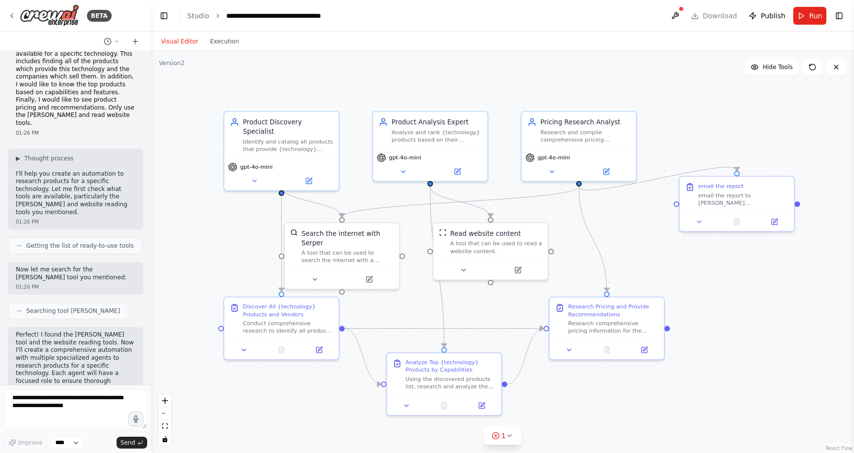
scroll to position [0, 0]
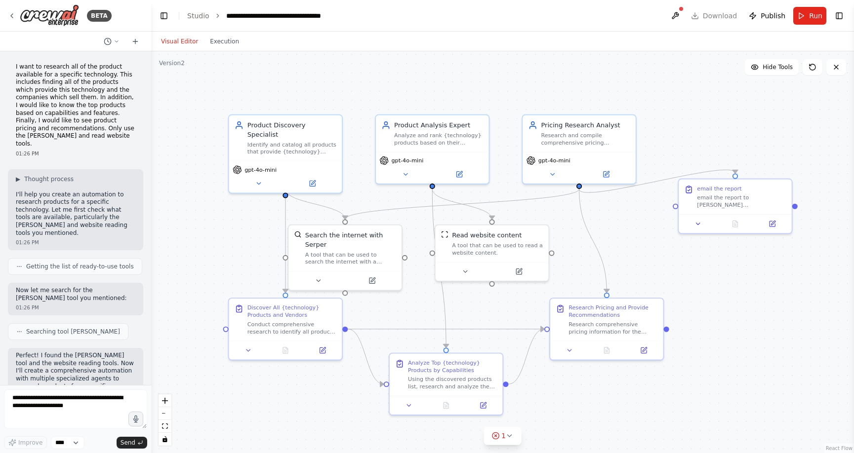
click at [683, 10] on div at bounding box center [681, 9] width 6 height 6
click at [680, 12] on button at bounding box center [675, 16] width 16 height 18
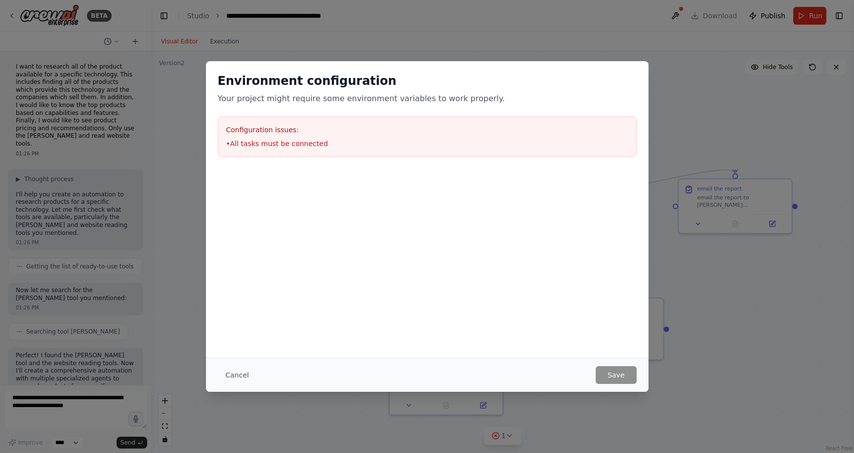
click at [683, 117] on div "Environment configuration Your project might require some environment variables…" at bounding box center [427, 226] width 854 height 453
click at [235, 376] on button "Cancel" at bounding box center [237, 376] width 39 height 18
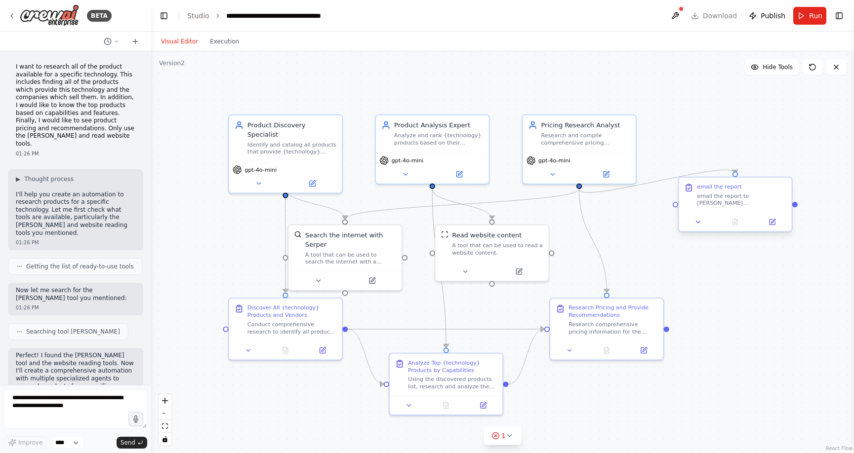
click at [770, 184] on div "email the report" at bounding box center [741, 186] width 89 height 7
click at [785, 168] on icon at bounding box center [784, 168] width 4 height 5
click at [764, 169] on button "Confirm" at bounding box center [756, 169] width 35 height 12
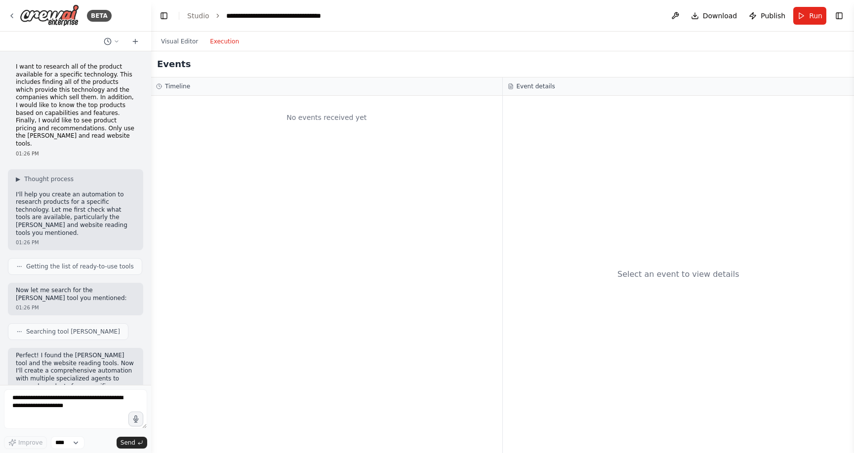
click at [222, 42] on button "Execution" at bounding box center [224, 42] width 41 height 12
click at [220, 41] on button "Execution" at bounding box center [224, 42] width 41 height 12
click at [13, 14] on icon at bounding box center [12, 16] width 2 height 4
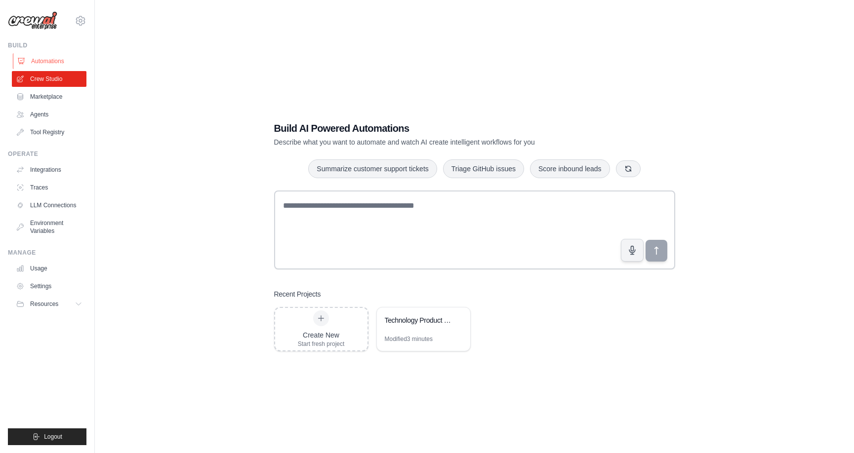
click at [46, 59] on link "Automations" at bounding box center [50, 61] width 75 height 16
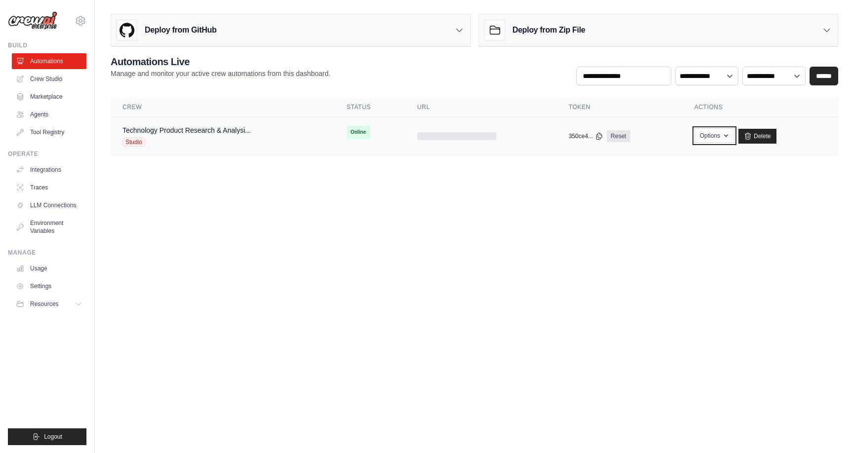
click at [726, 134] on icon "button" at bounding box center [726, 136] width 8 height 8
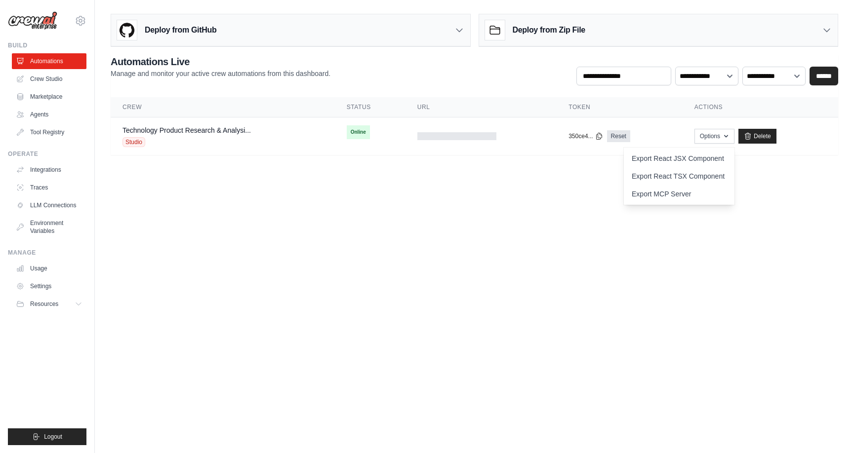
click at [360, 242] on body "[EMAIL_ADDRESS][DOMAIN_NAME] Settings Build Automations Crew Studio" at bounding box center [427, 226] width 854 height 453
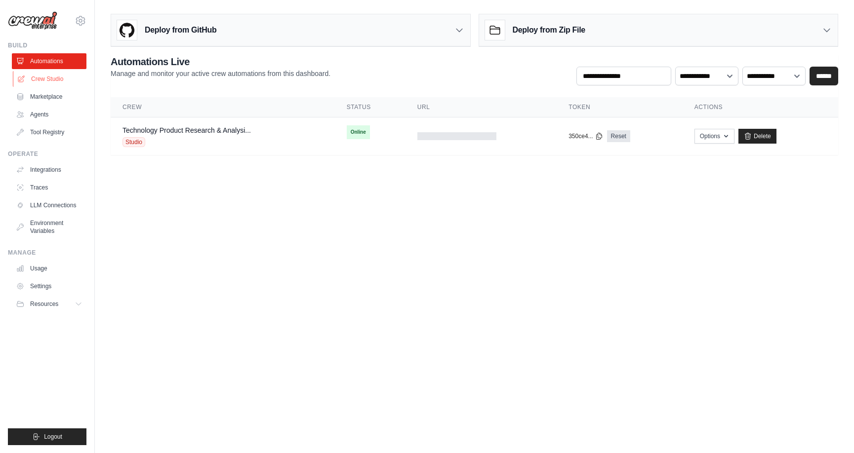
click at [42, 78] on link "Crew Studio" at bounding box center [50, 79] width 75 height 16
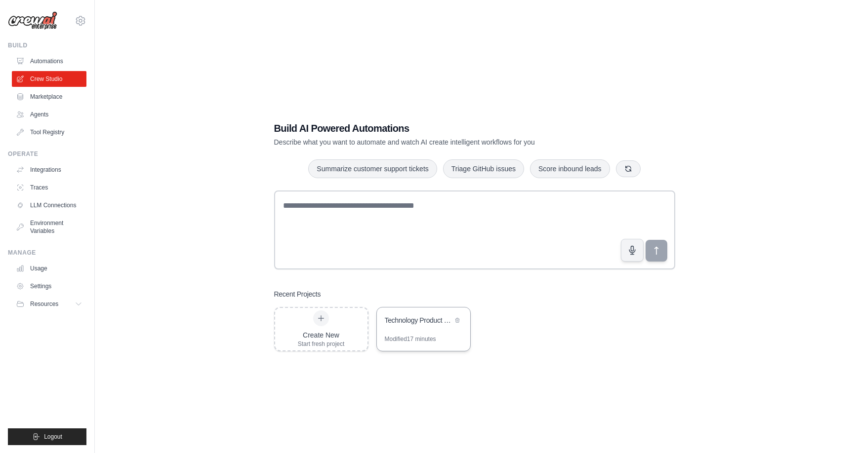
click at [405, 334] on div "Technology Product Research & Analysis" at bounding box center [423, 322] width 93 height 28
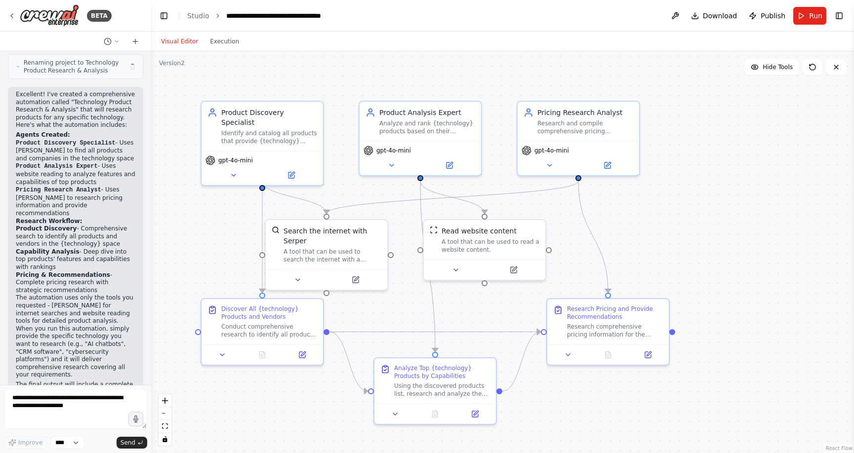
scroll to position [763, 0]
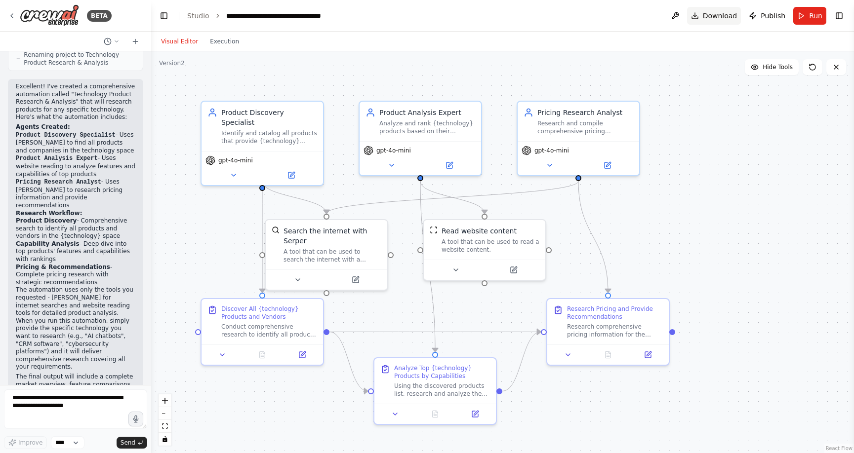
click at [728, 15] on span "Download" at bounding box center [720, 16] width 35 height 10
click at [741, 157] on div ".deletable-edge-delete-btn { width: 20px; height: 20px; border: 0px solid #ffff…" at bounding box center [502, 252] width 703 height 402
click at [808, 18] on button "Run" at bounding box center [809, 16] width 33 height 18
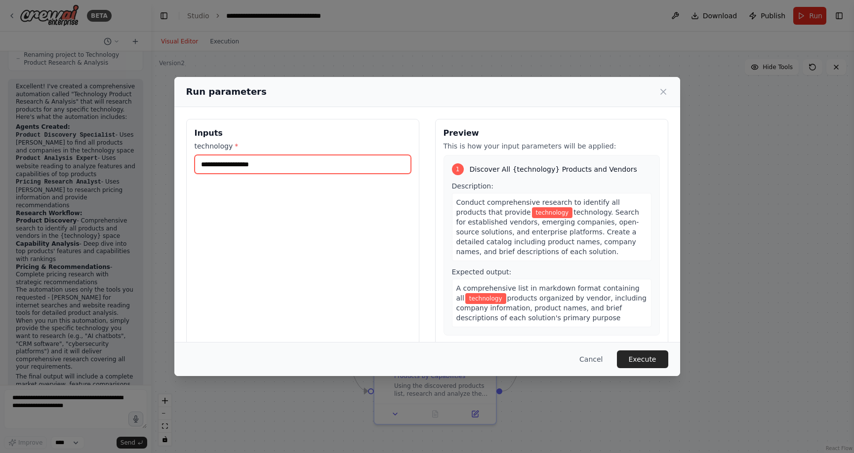
click at [277, 163] on input "technology *" at bounding box center [303, 164] width 216 height 19
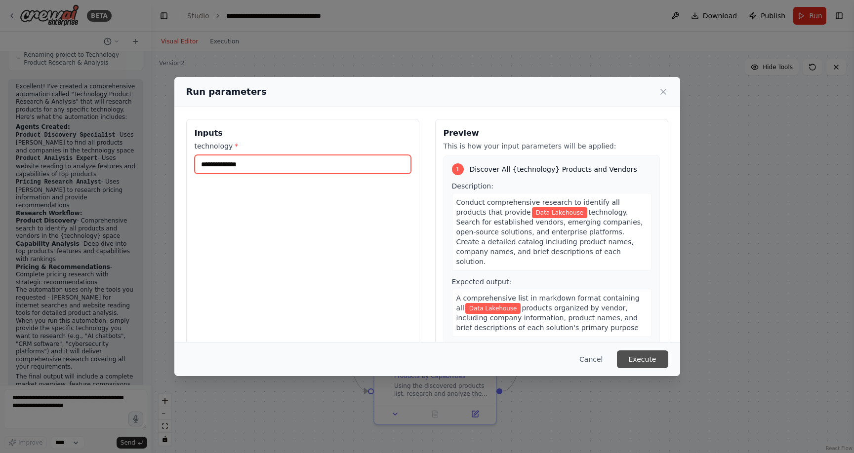
type input "**********"
click at [632, 357] on button "Execute" at bounding box center [642, 360] width 51 height 18
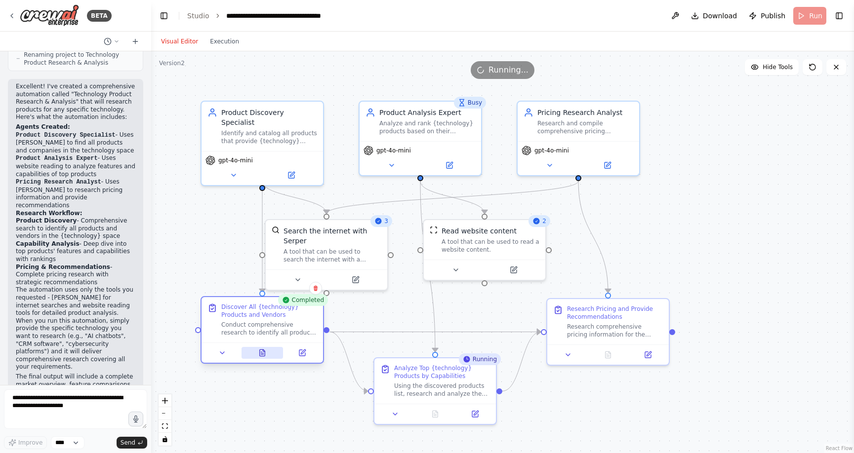
click at [261, 354] on icon at bounding box center [262, 354] width 2 height 0
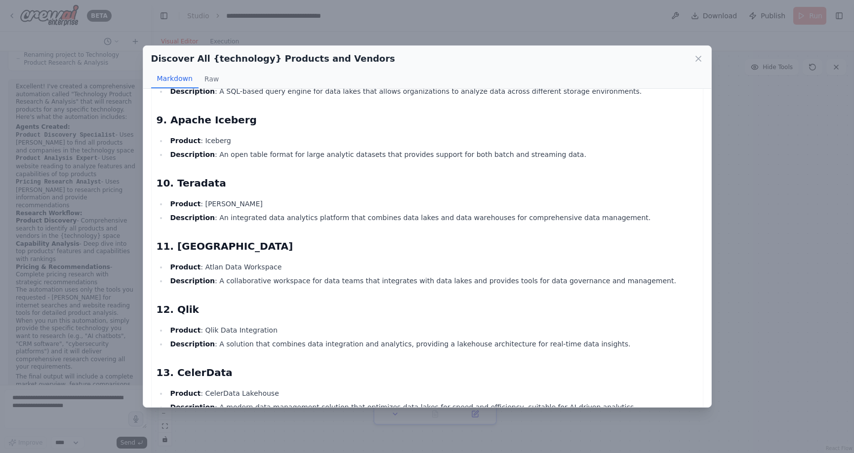
scroll to position [642, 0]
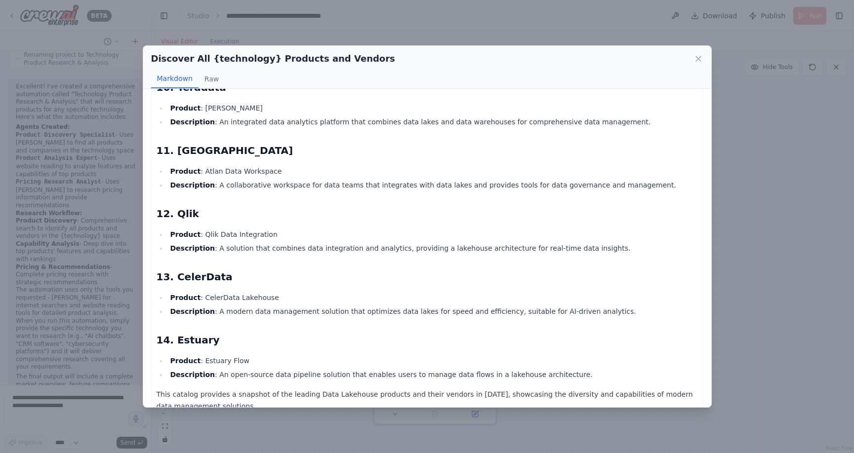
click at [701, 60] on icon at bounding box center [699, 59] width 10 height 10
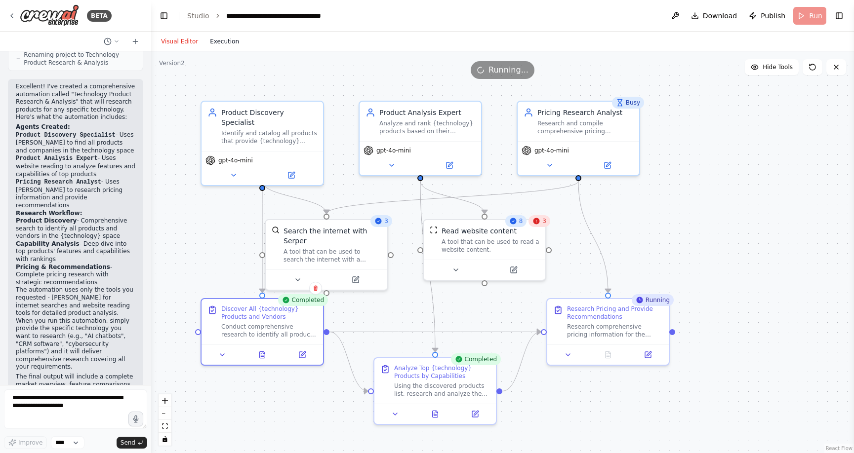
click at [216, 37] on button "Execution" at bounding box center [224, 42] width 41 height 12
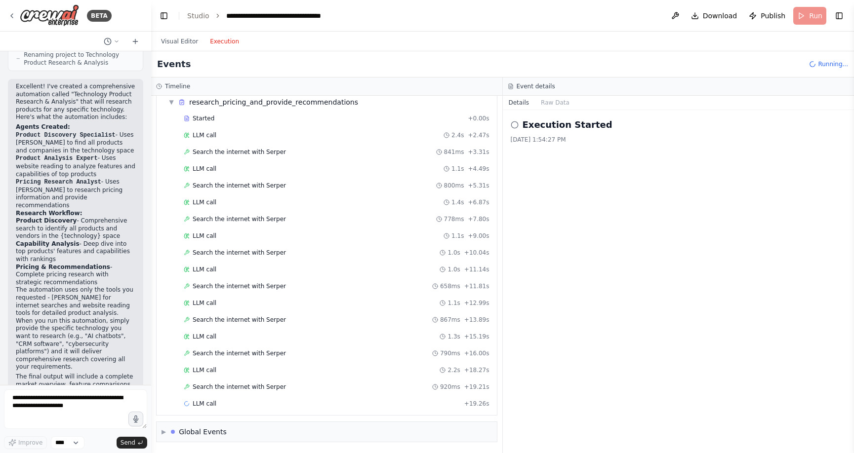
scroll to position [704, 0]
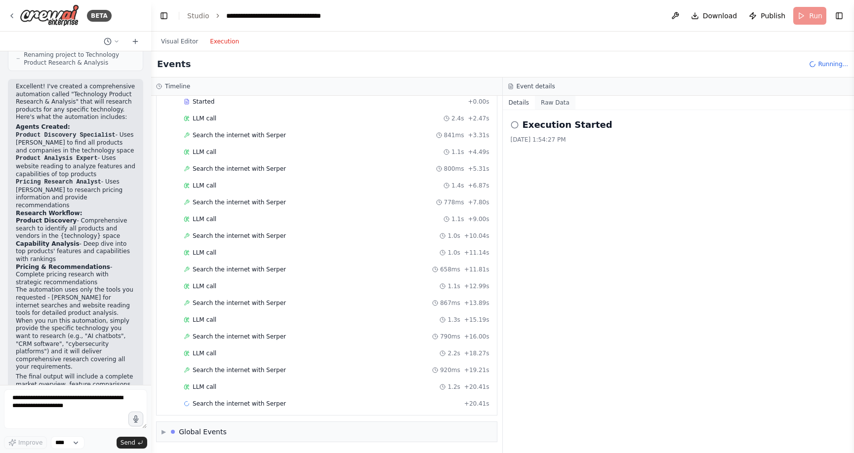
click at [552, 103] on button "Raw Data" at bounding box center [555, 103] width 41 height 14
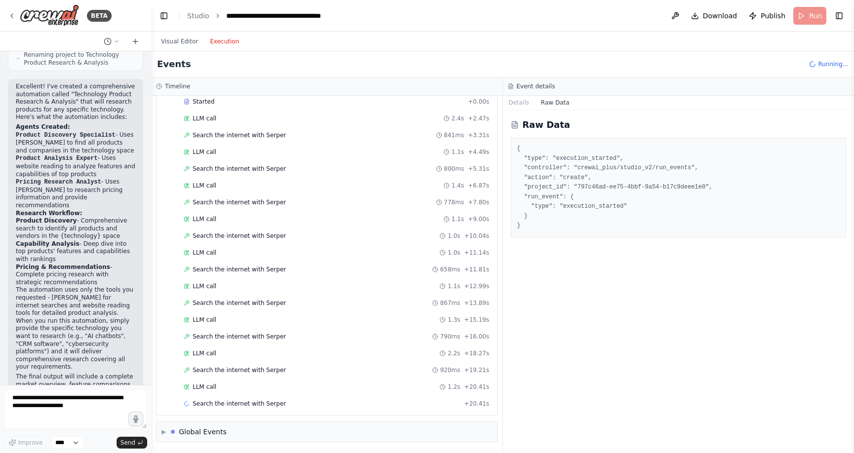
scroll to position [721, 0]
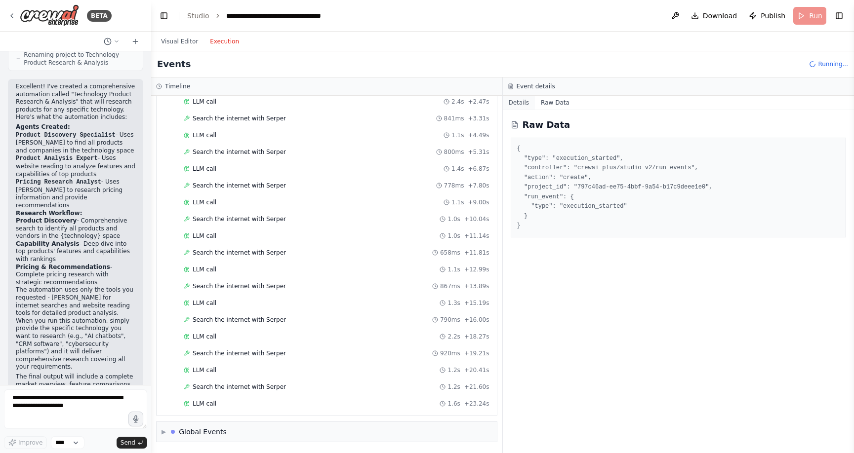
click at [523, 102] on button "Details" at bounding box center [519, 103] width 33 height 14
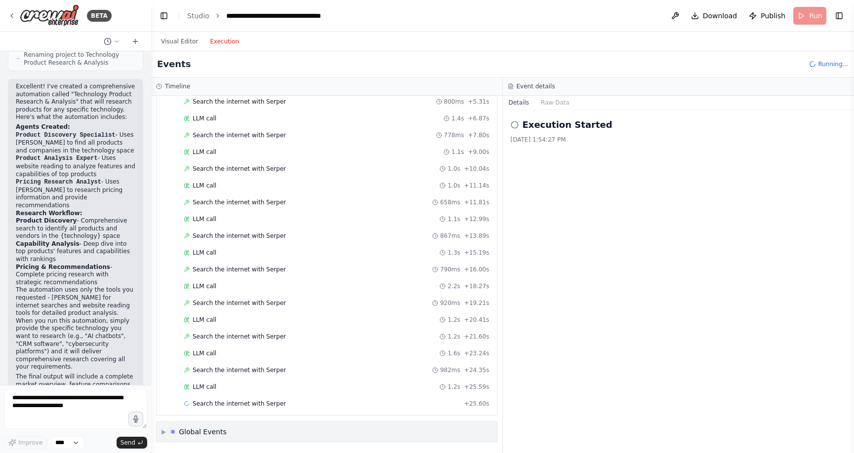
scroll to position [788, 0]
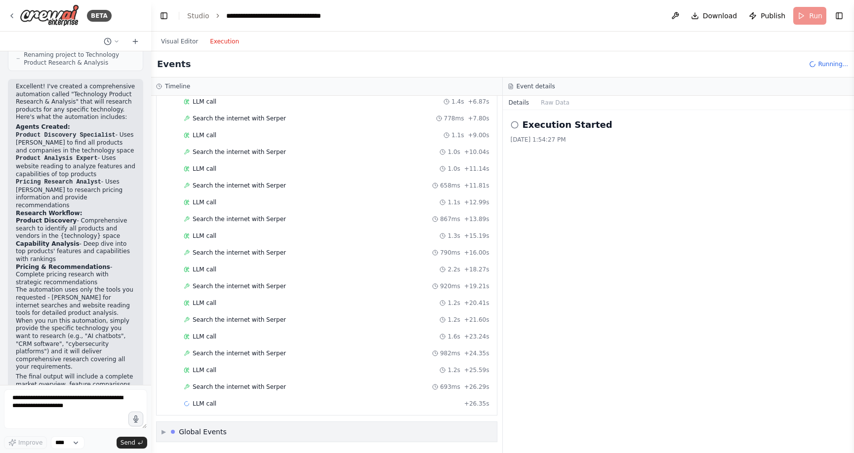
click at [163, 432] on span "▶" at bounding box center [164, 432] width 4 height 8
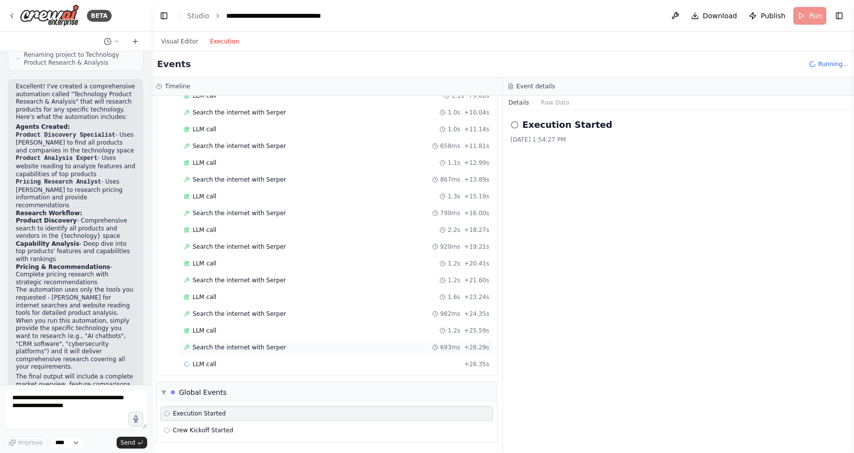
scroll to position [845, 0]
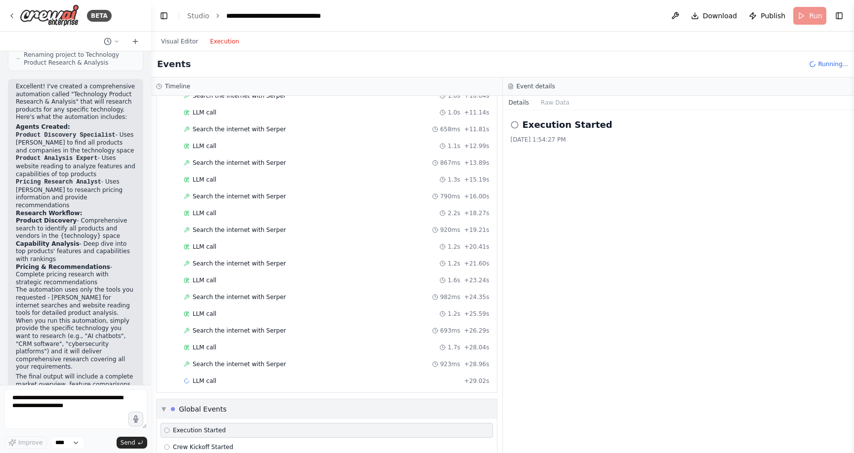
click at [163, 409] on div "▼ Product Discovery Specialist 5.15s (+16.08s) • 1 task ▼ Discover All {technol…" at bounding box center [326, 275] width 351 height 358
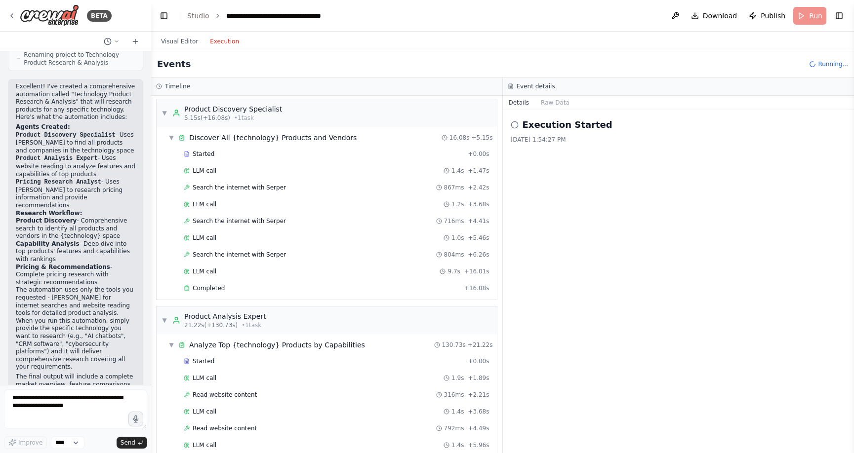
scroll to position [0, 0]
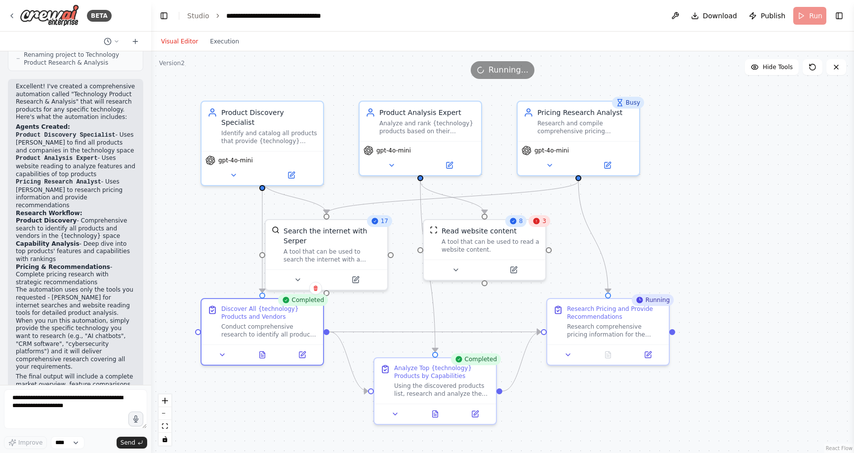
click at [178, 41] on button "Visual Editor" at bounding box center [179, 42] width 49 height 12
click at [434, 412] on button at bounding box center [435, 413] width 42 height 12
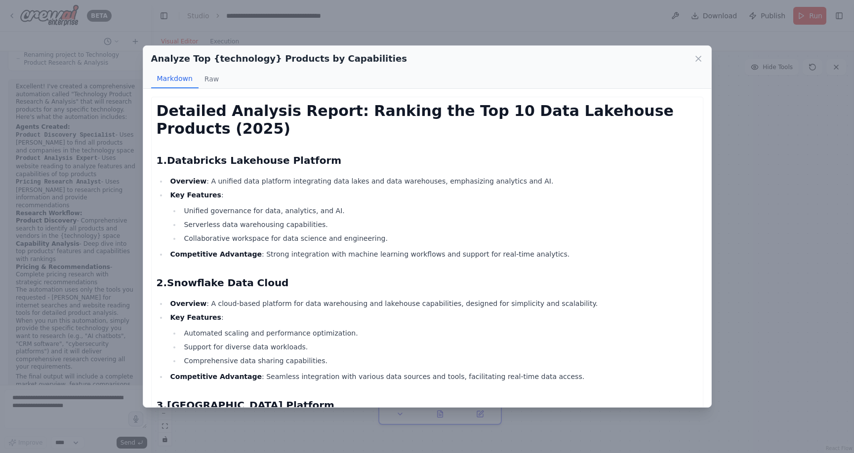
drag, startPoint x: 700, startPoint y: 58, endPoint x: 698, endPoint y: 71, distance: 13.0
click at [700, 59] on icon at bounding box center [699, 59] width 10 height 10
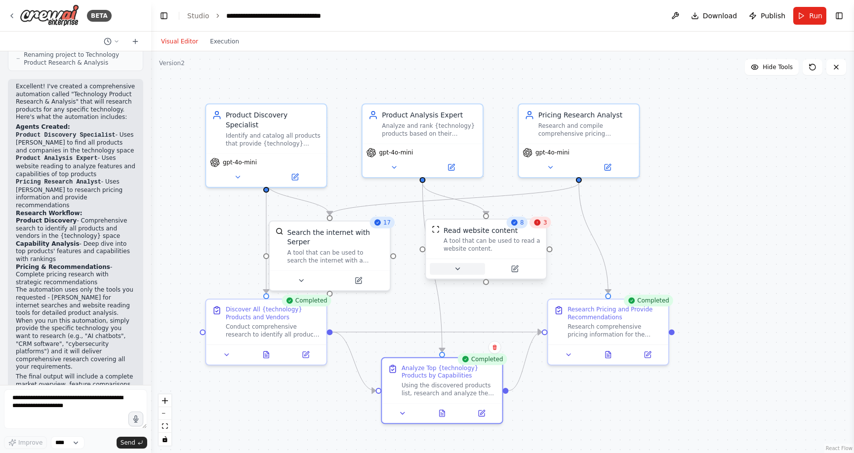
click at [454, 270] on icon at bounding box center [457, 269] width 8 height 8
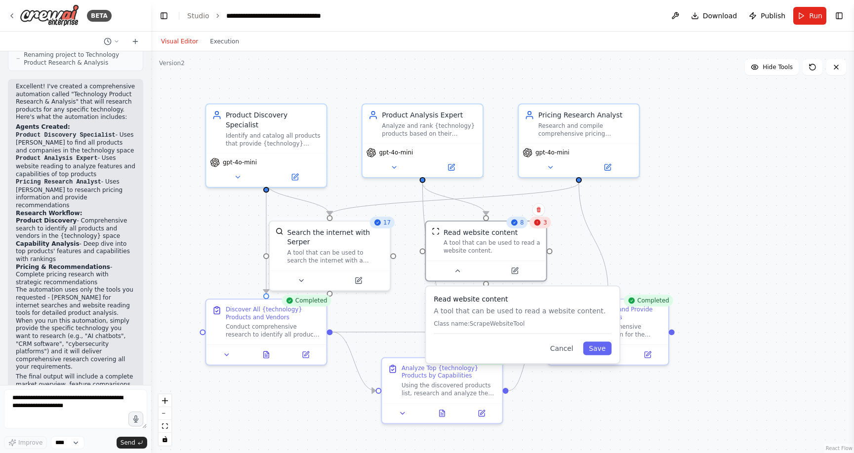
click at [574, 260] on div ".deletable-edge-delete-btn { width: 20px; height: 20px; border: 0px solid #ffff…" at bounding box center [502, 252] width 703 height 402
click at [719, 227] on div ".deletable-edge-delete-btn { width: 20px; height: 20px; border: 0px solid #ffff…" at bounding box center [502, 252] width 703 height 402
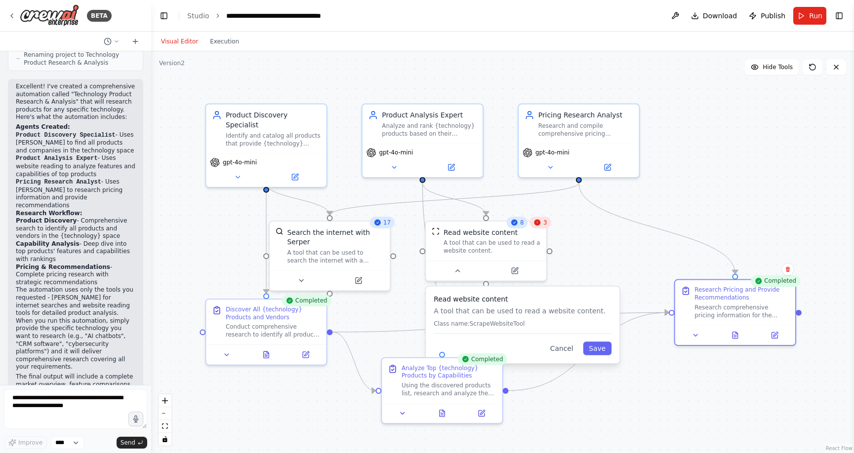
drag, startPoint x: 582, startPoint y: 363, endPoint x: 701, endPoint y: 354, distance: 118.9
click at [714, 347] on div ".deletable-edge-delete-btn { width: 20px; height: 20px; border: 0px solid #ffff…" at bounding box center [502, 252] width 703 height 402
click at [563, 350] on button "Cancel" at bounding box center [561, 349] width 35 height 14
click at [733, 334] on icon at bounding box center [734, 333] width 5 height 6
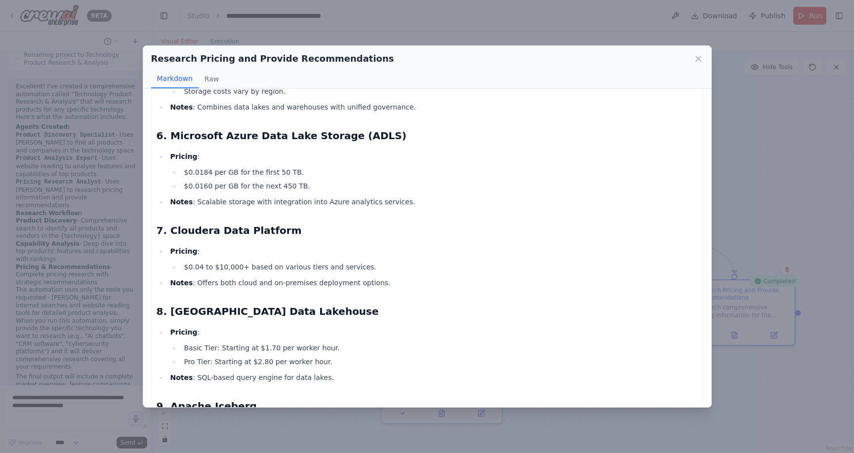
scroll to position [528, 0]
click at [696, 58] on icon at bounding box center [699, 59] width 10 height 10
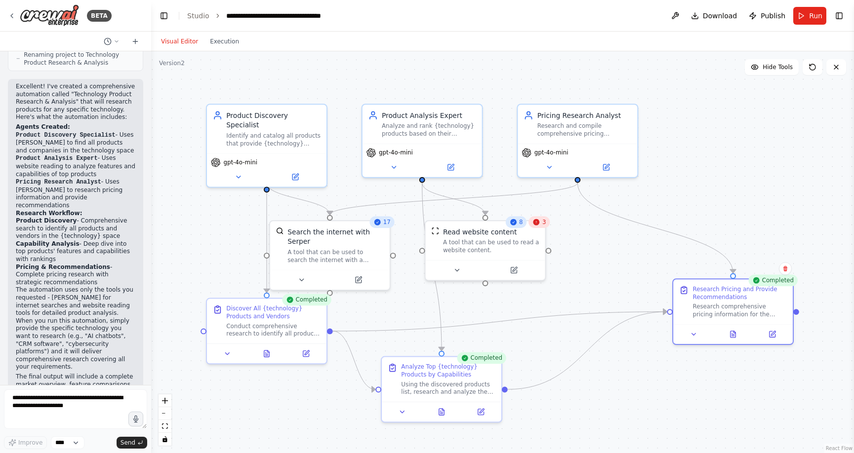
click at [773, 92] on div ".deletable-edge-delete-btn { width: 20px; height: 20px; border: 0px solid #ffff…" at bounding box center [502, 252] width 703 height 402
click at [840, 12] on button "Toggle Right Sidebar" at bounding box center [839, 16] width 14 height 14
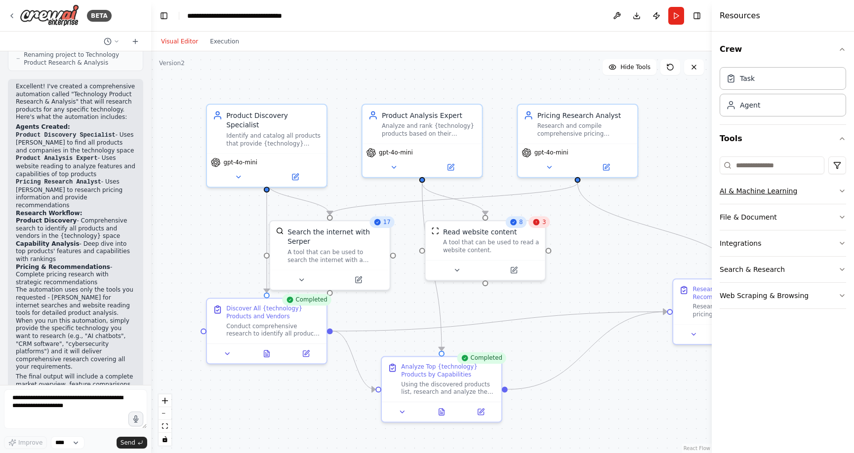
click at [845, 191] on icon "button" at bounding box center [842, 191] width 8 height 8
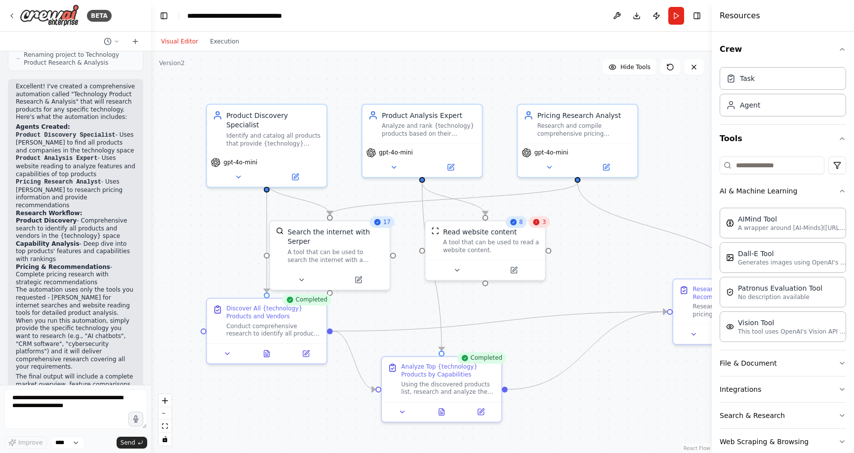
click at [846, 191] on div "Crew Task Agent Tools AI & Machine Learning AIMind Tool A wrapper around [AI-Mi…" at bounding box center [783, 243] width 142 height 422
click at [842, 191] on icon "button" at bounding box center [842, 191] width 8 height 8
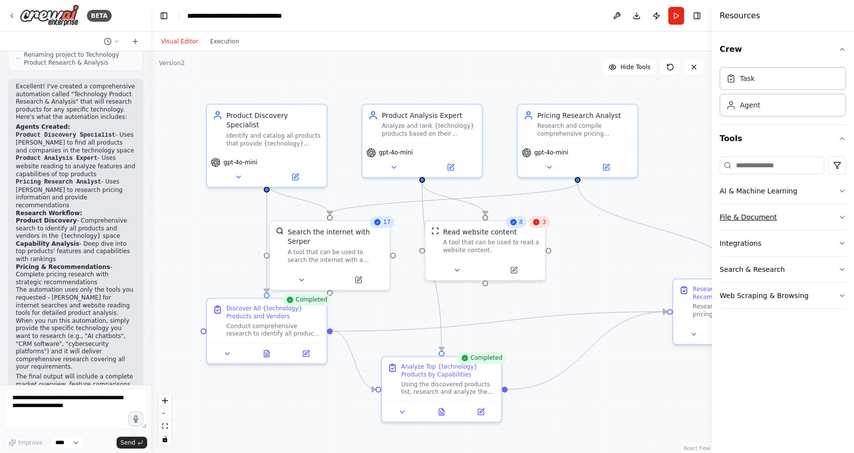
click at [844, 218] on icon "button" at bounding box center [842, 217] width 8 height 8
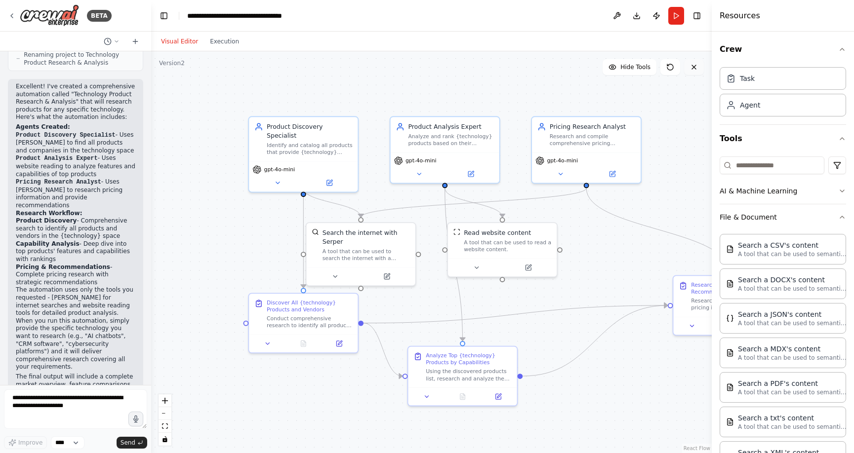
click at [698, 70] on icon at bounding box center [694, 67] width 8 height 8
click at [696, 68] on icon at bounding box center [694, 67] width 8 height 8
drag, startPoint x: 696, startPoint y: 16, endPoint x: 709, endPoint y: 32, distance: 20.7
click at [697, 16] on button "Toggle Right Sidebar" at bounding box center [697, 16] width 14 height 14
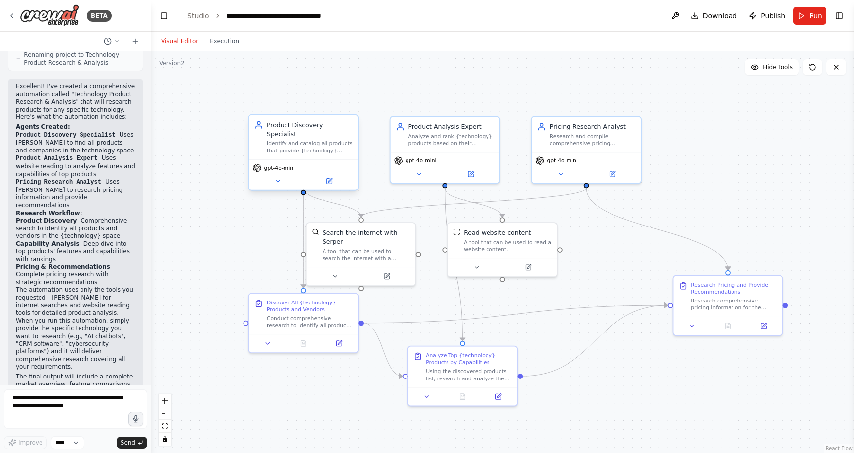
click at [287, 165] on span "gpt-4o-mini" at bounding box center [279, 168] width 31 height 7
click at [384, 273] on button at bounding box center [386, 275] width 49 height 10
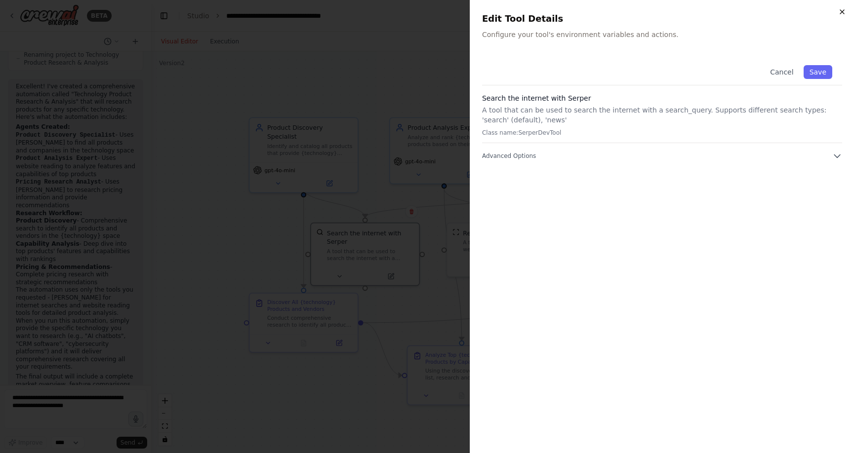
click at [841, 12] on icon "button" at bounding box center [842, 12] width 8 height 8
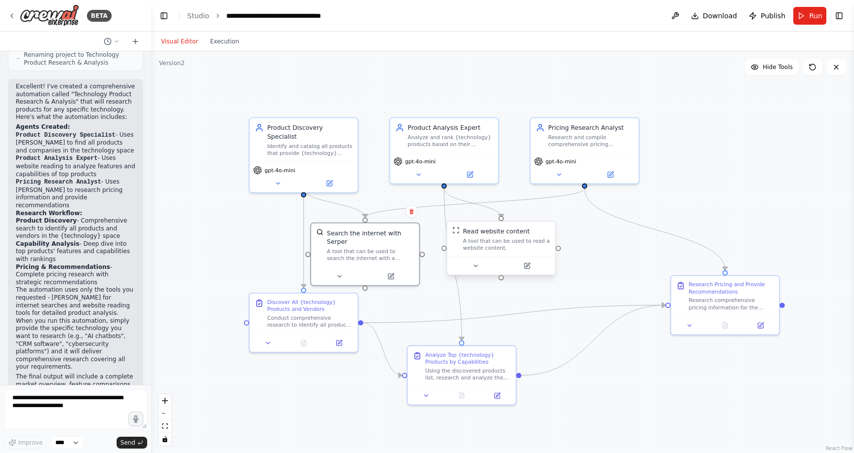
click at [484, 257] on div at bounding box center [501, 266] width 108 height 18
click at [838, 16] on button "Toggle Right Sidebar" at bounding box center [839, 16] width 14 height 14
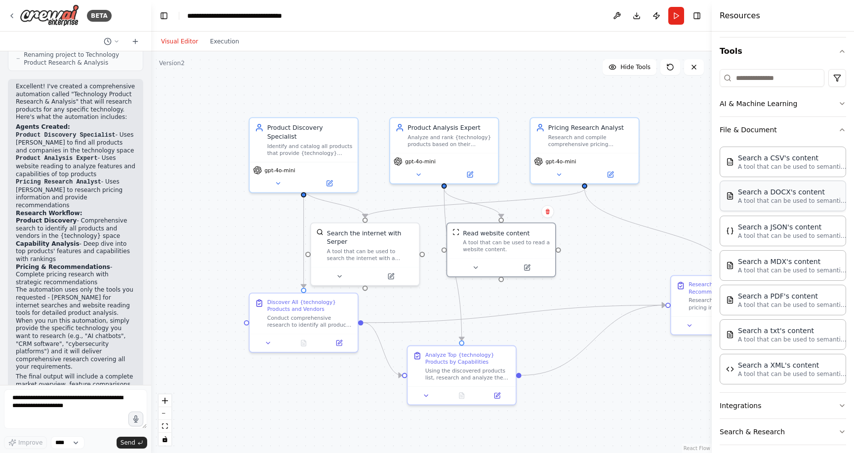
scroll to position [88, 0]
click at [841, 129] on icon "button" at bounding box center [842, 129] width 4 height 2
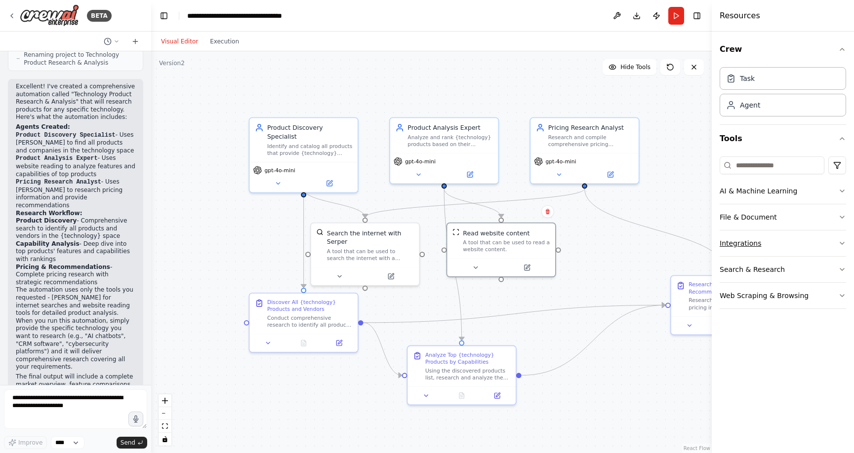
click at [841, 242] on icon "button" at bounding box center [842, 244] width 8 height 8
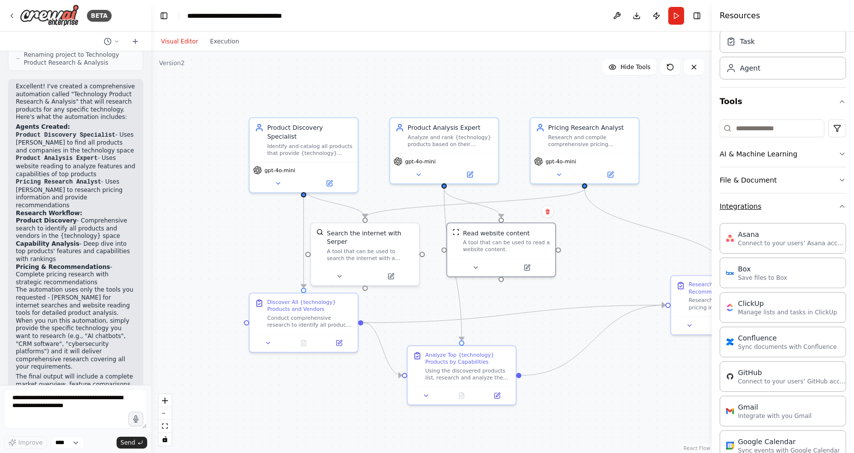
scroll to position [36, 0]
click at [842, 209] on icon "button" at bounding box center [842, 208] width 8 height 8
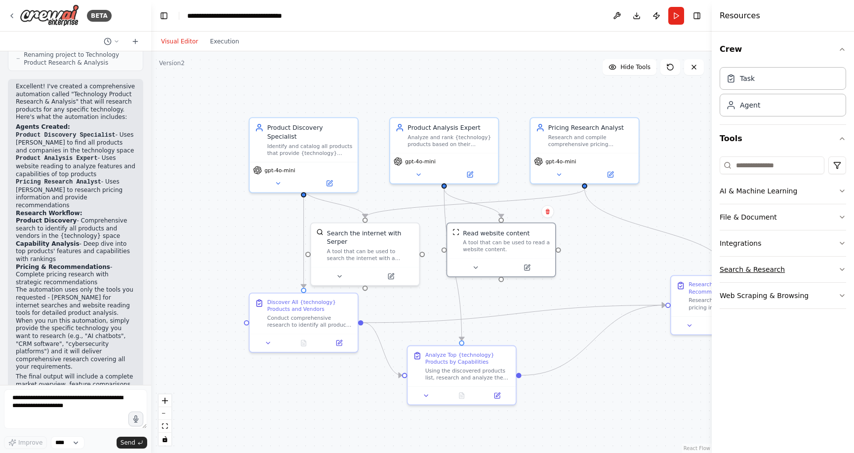
click at [843, 268] on icon "button" at bounding box center [842, 270] width 8 height 8
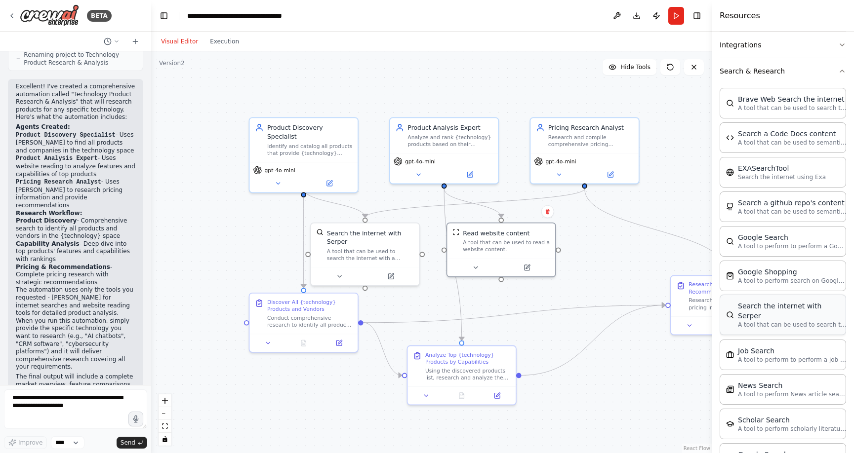
scroll to position [171, 0]
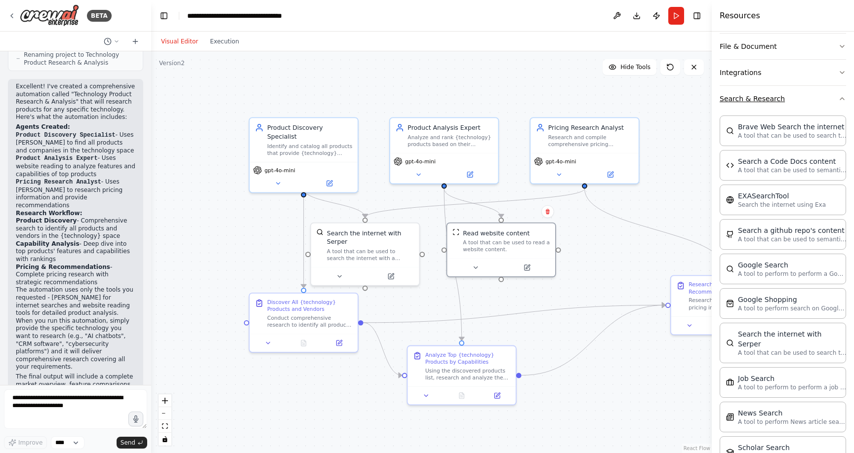
click at [844, 100] on icon "button" at bounding box center [842, 99] width 8 height 8
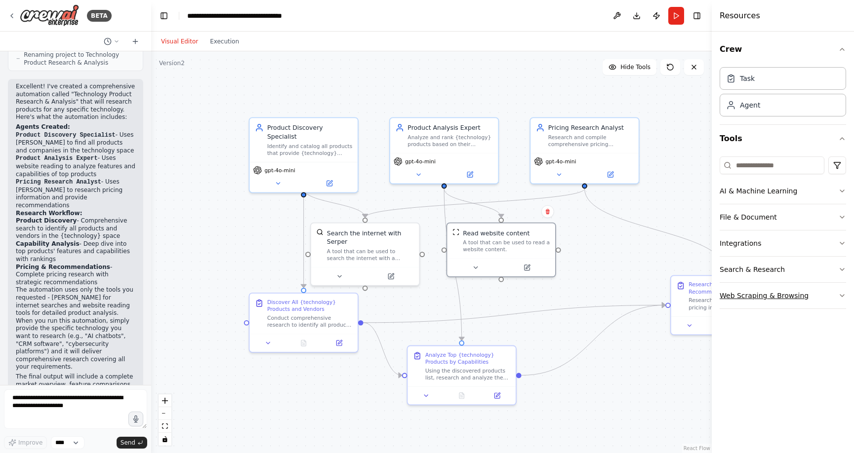
click at [842, 294] on icon "button" at bounding box center [842, 296] width 8 height 8
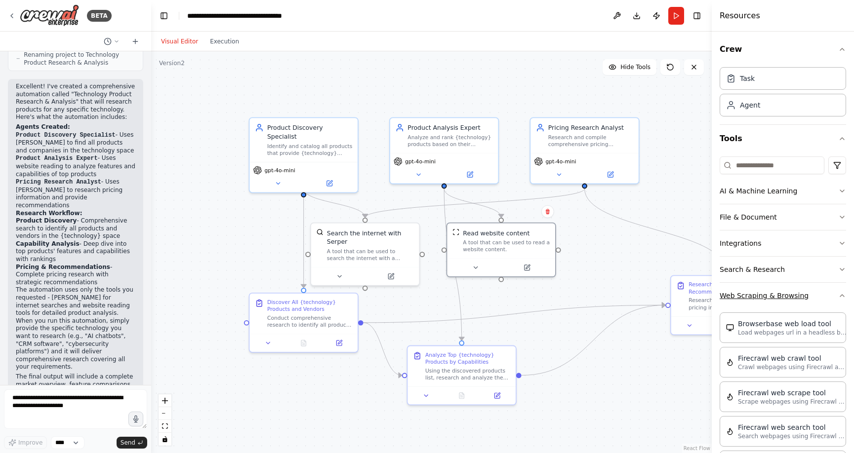
click at [842, 297] on icon "button" at bounding box center [842, 296] width 8 height 8
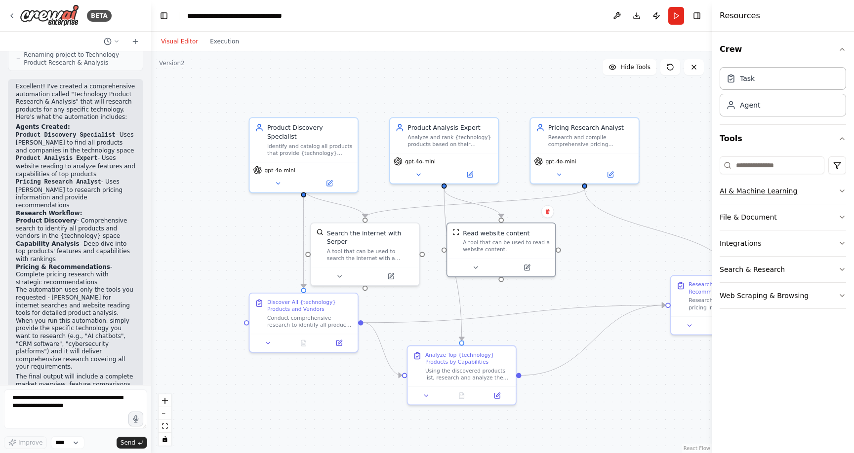
click at [843, 192] on icon "button" at bounding box center [842, 191] width 8 height 8
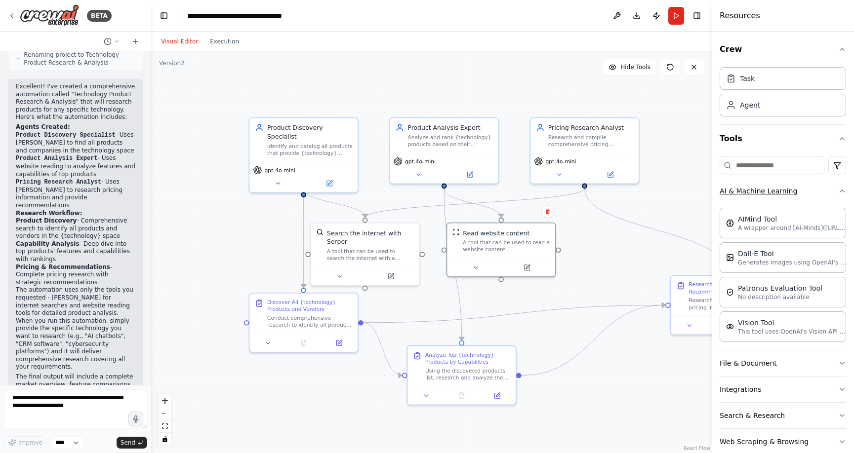
click at [842, 191] on icon "button" at bounding box center [842, 191] width 8 height 8
